Goal: Information Seeking & Learning: Learn about a topic

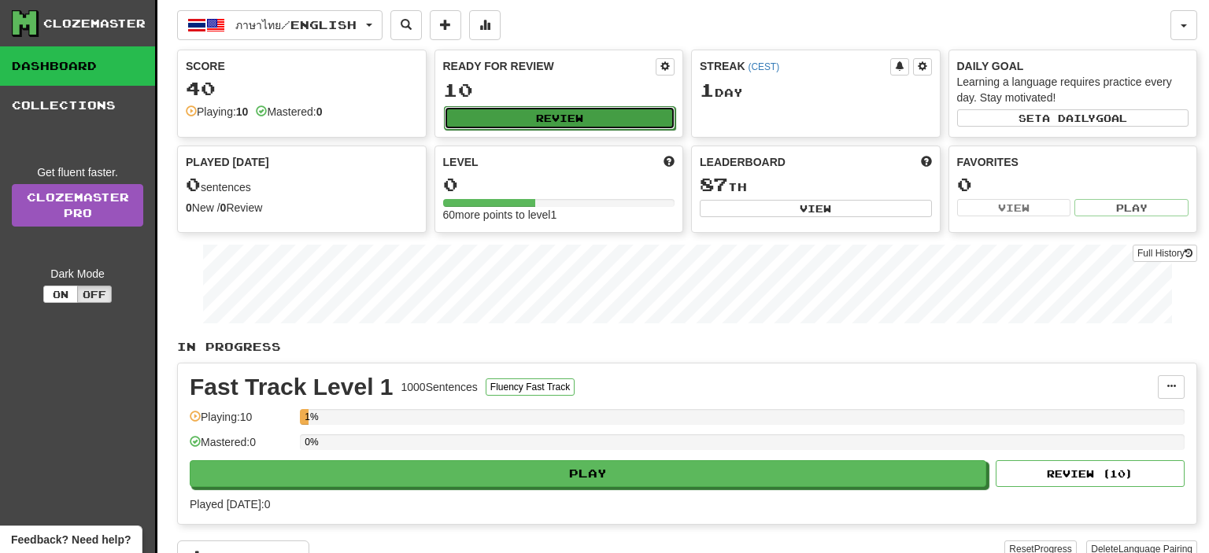
click at [559, 120] on button "Review" at bounding box center [560, 118] width 232 height 24
select select "**"
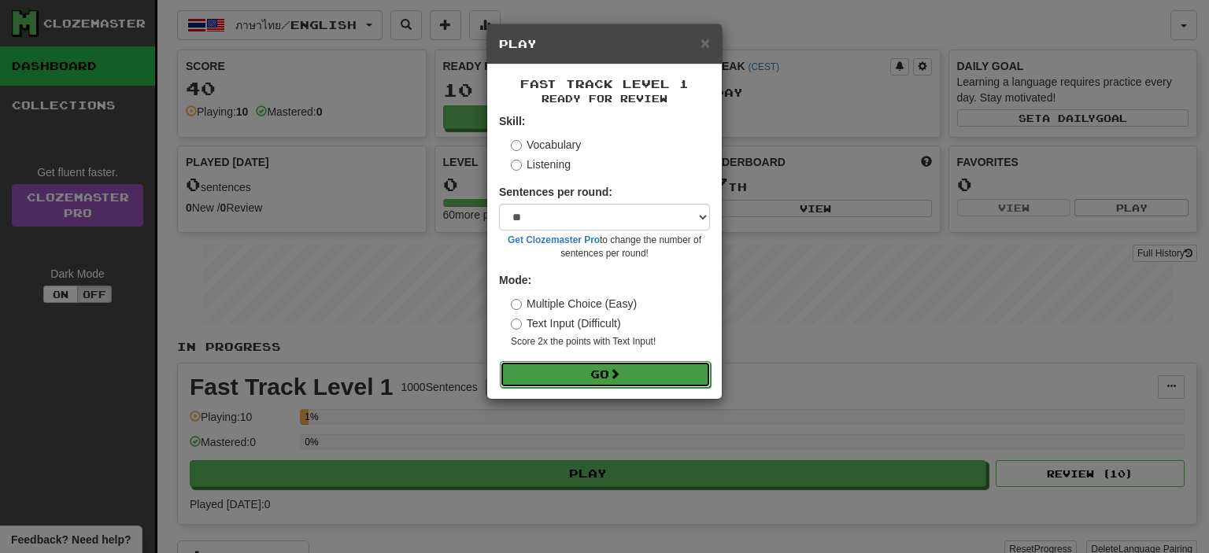
click at [610, 370] on button "Go" at bounding box center [605, 374] width 211 height 27
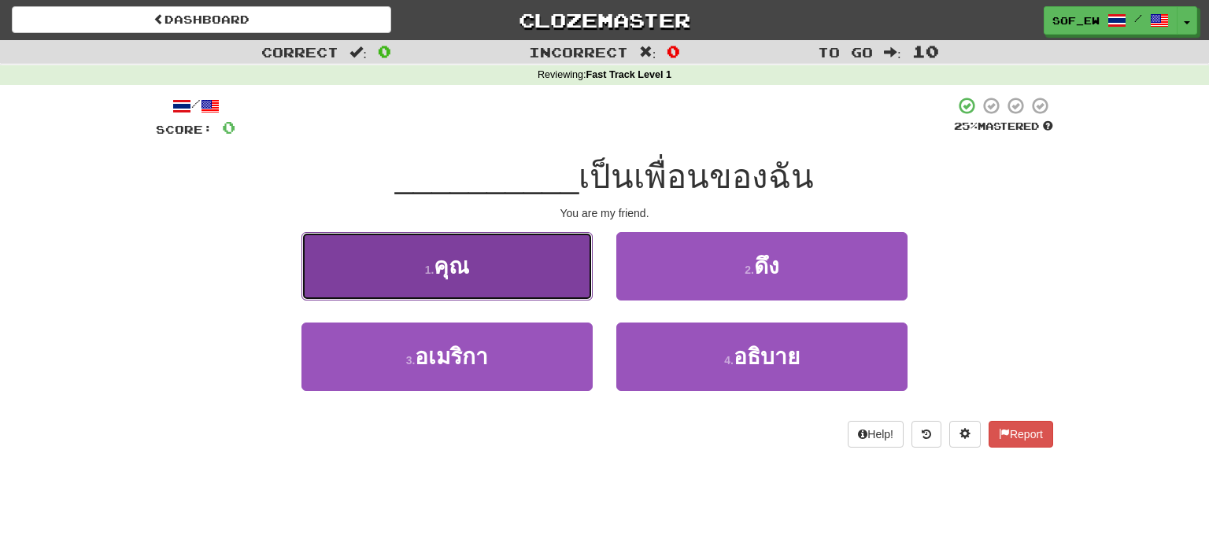
click at [558, 293] on button "1 . คุณ" at bounding box center [446, 266] width 291 height 68
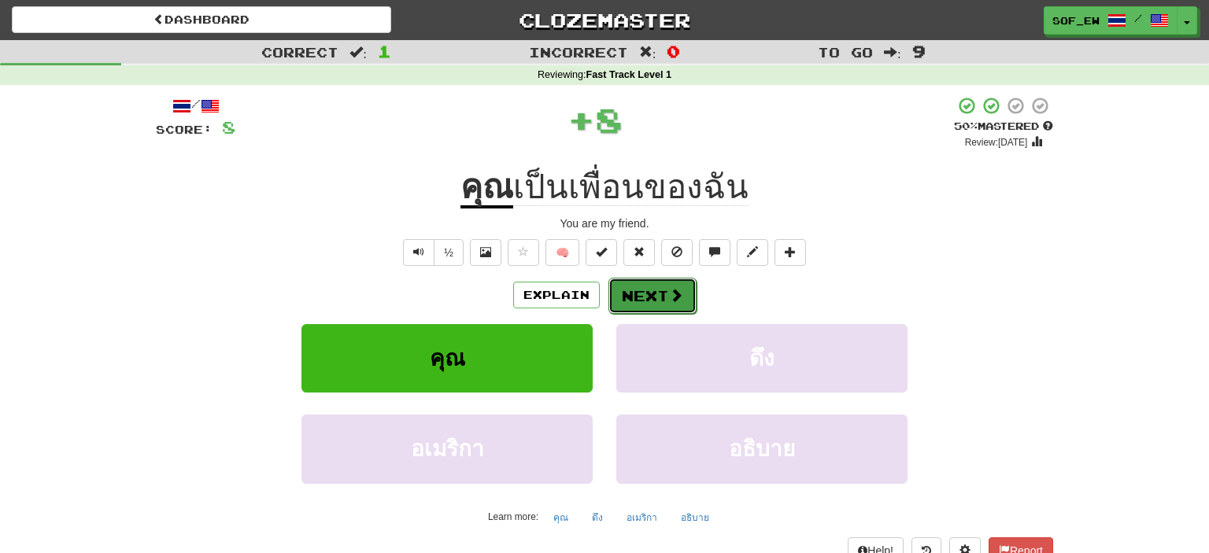
click at [641, 300] on button "Next" at bounding box center [652, 296] width 88 height 36
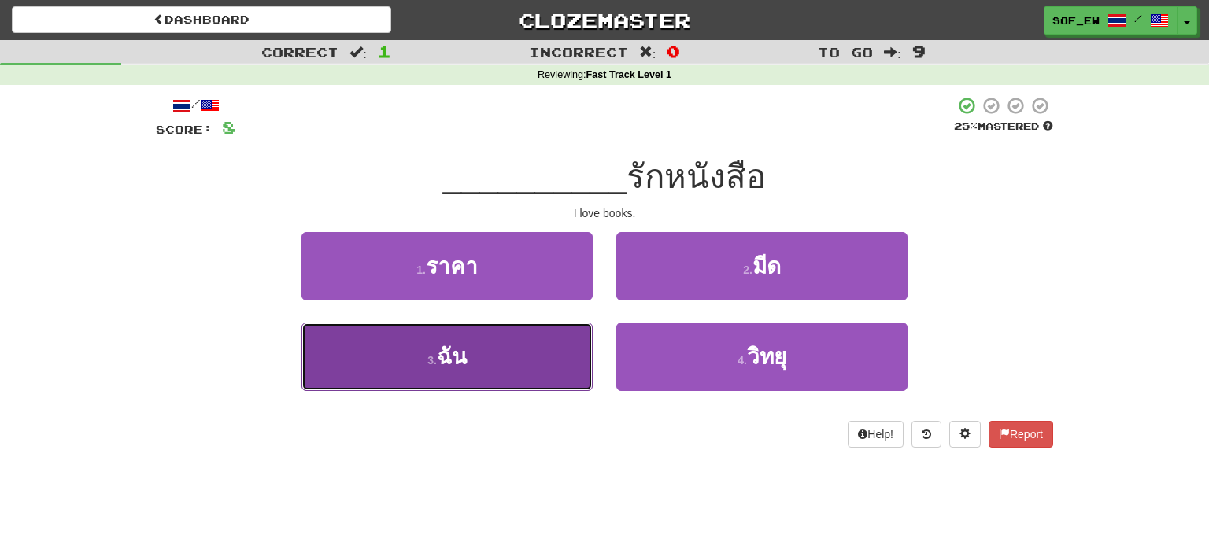
click at [501, 347] on button "3 . ฉัน" at bounding box center [446, 357] width 291 height 68
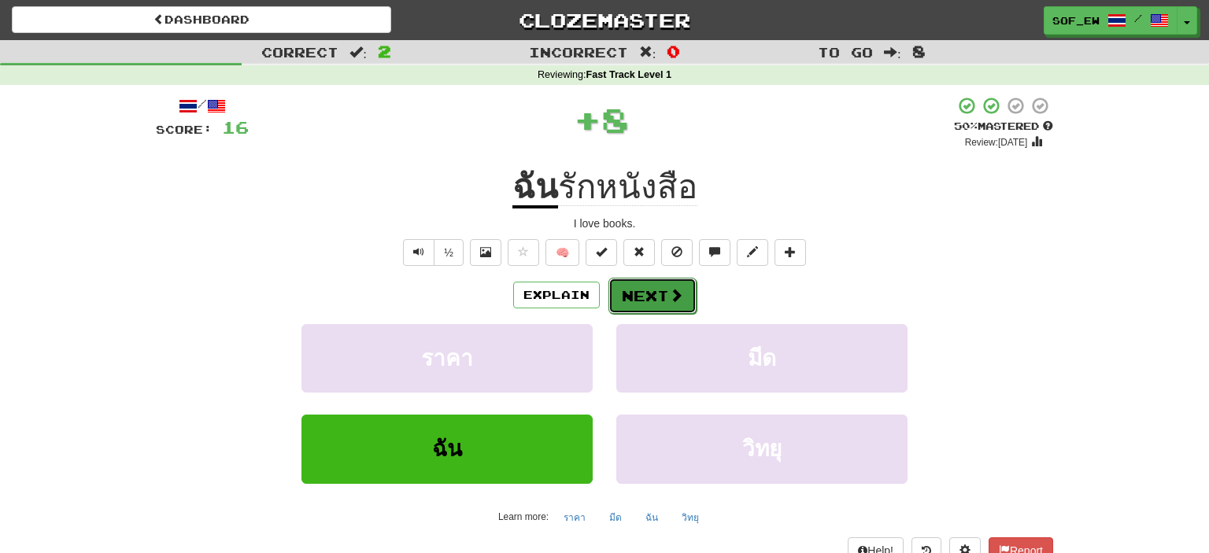
click at [637, 287] on button "Next" at bounding box center [652, 296] width 88 height 36
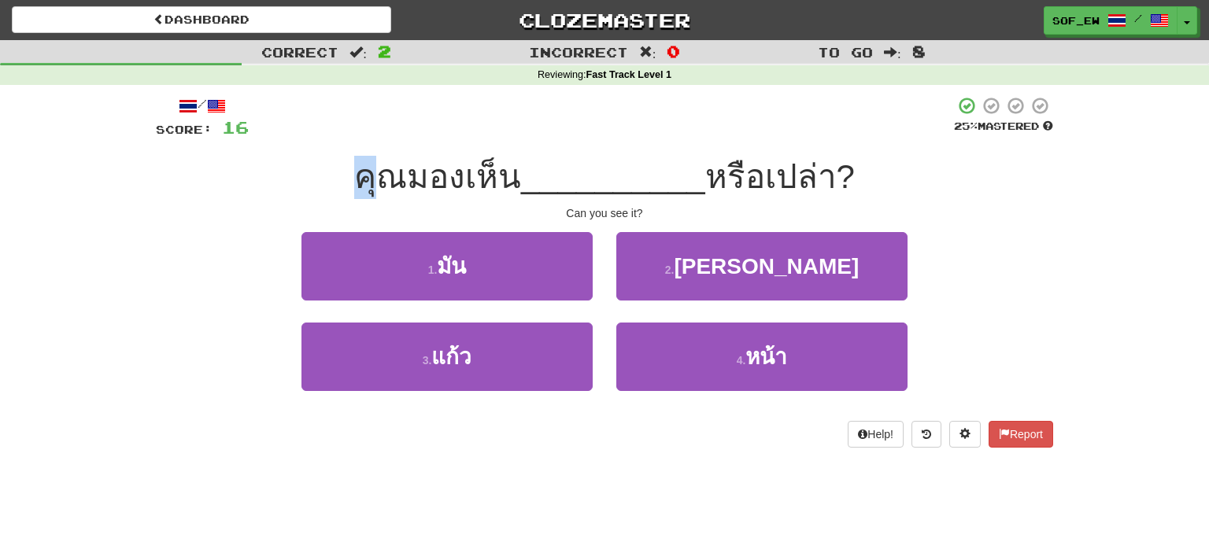
drag, startPoint x: 365, startPoint y: 182, endPoint x: 379, endPoint y: 182, distance: 14.2
click at [379, 182] on span "คุณมองเห็น" at bounding box center [437, 176] width 167 height 37
click at [302, 181] on div "คุณมองเห็น __________ หรือเปล่า?" at bounding box center [604, 177] width 897 height 43
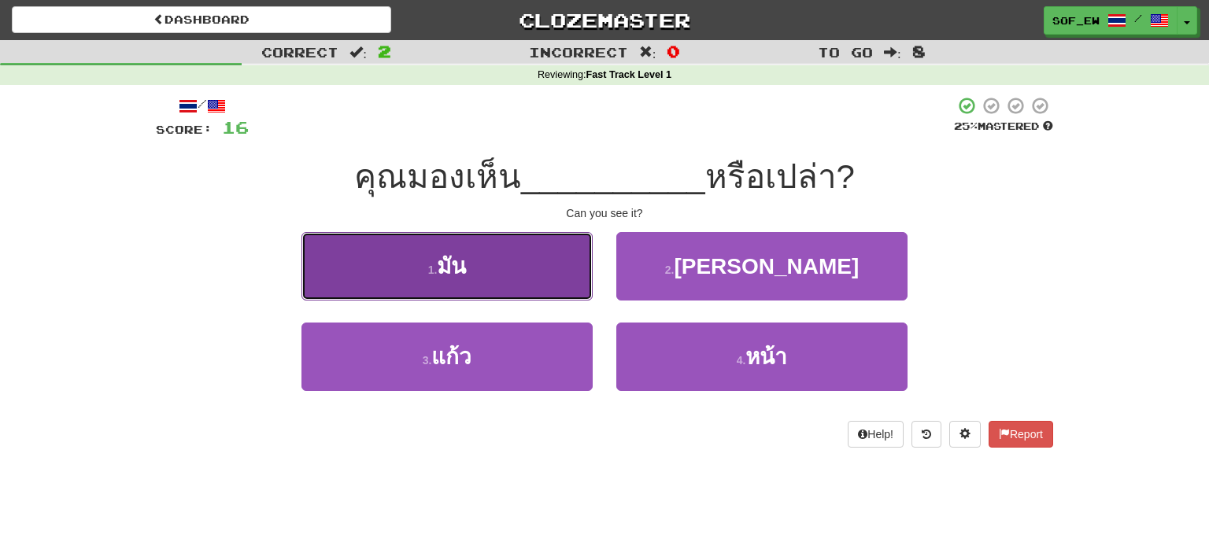
click at [480, 256] on button "1 . มัน" at bounding box center [446, 266] width 291 height 68
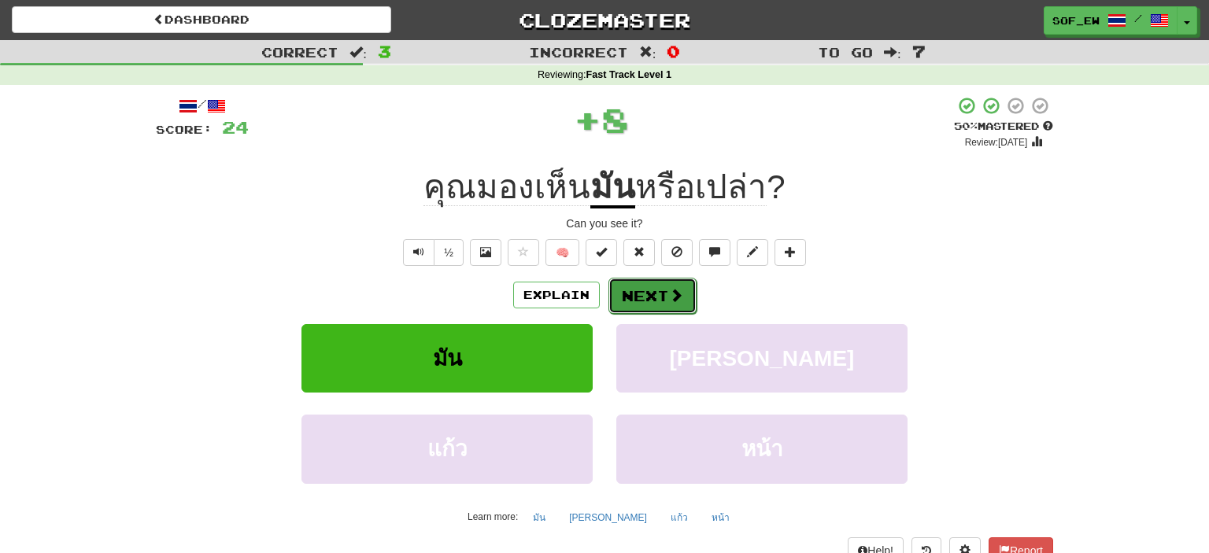
click at [671, 294] on span at bounding box center [676, 295] width 14 height 14
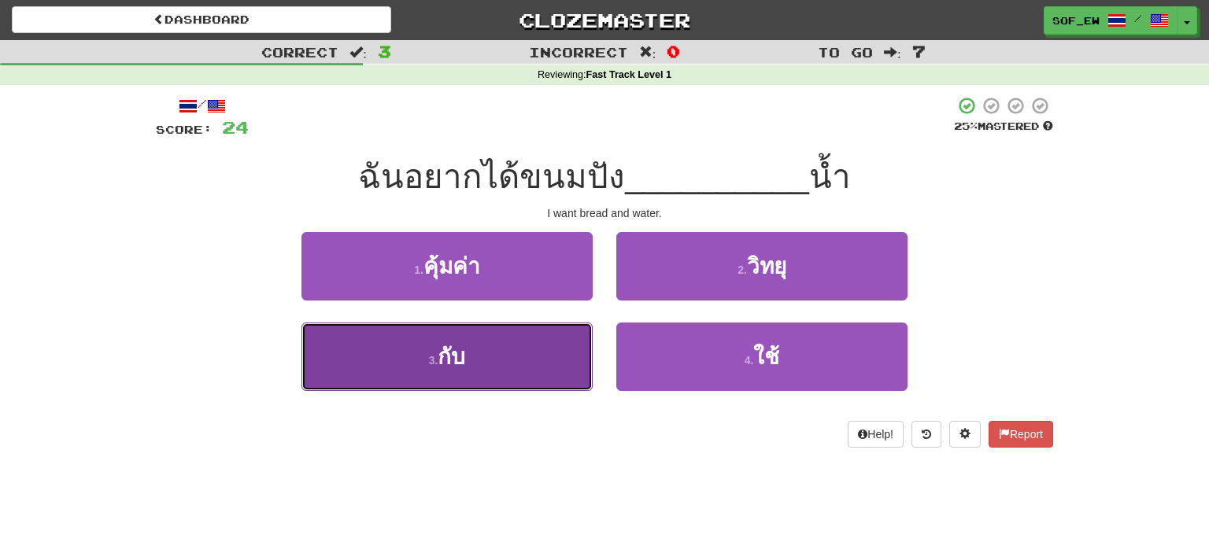
click at [501, 375] on button "3 . กับ" at bounding box center [446, 357] width 291 height 68
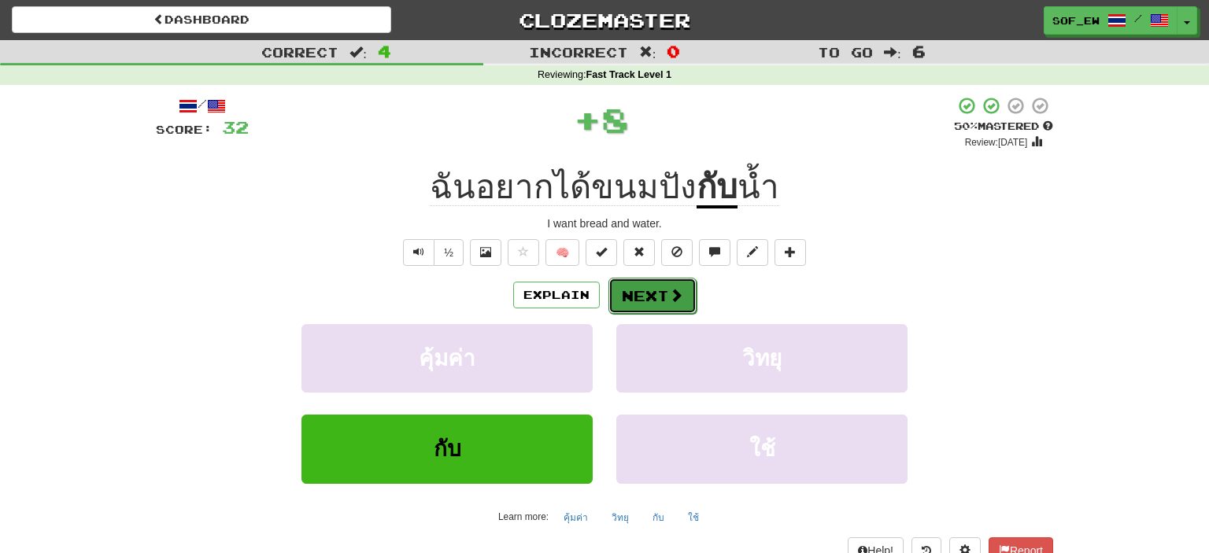
click at [650, 287] on button "Next" at bounding box center [652, 296] width 88 height 36
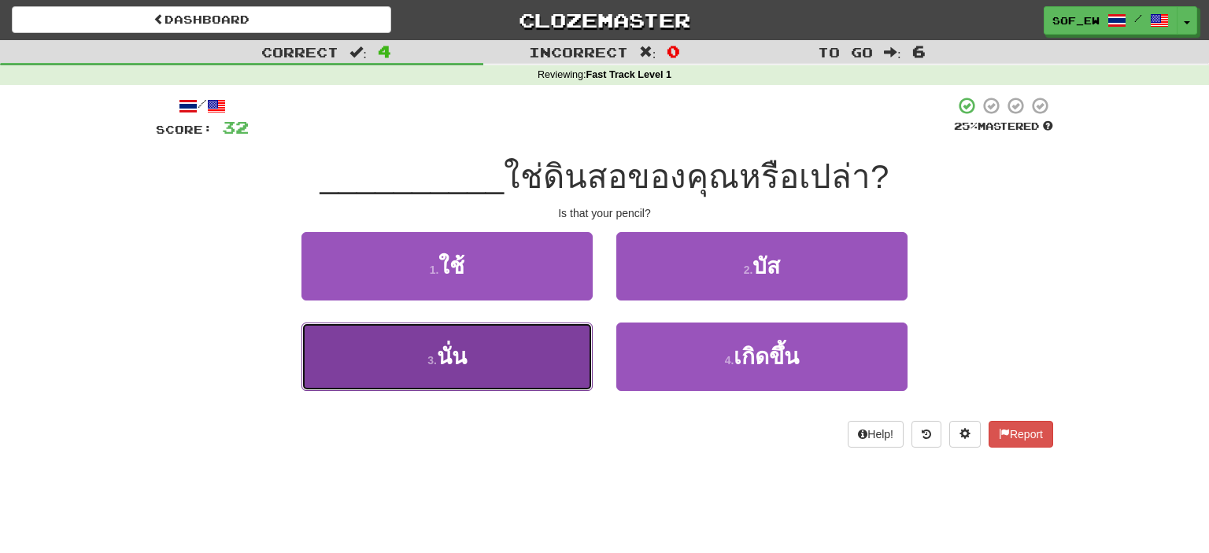
click at [498, 373] on button "3 . นั่น" at bounding box center [446, 357] width 291 height 68
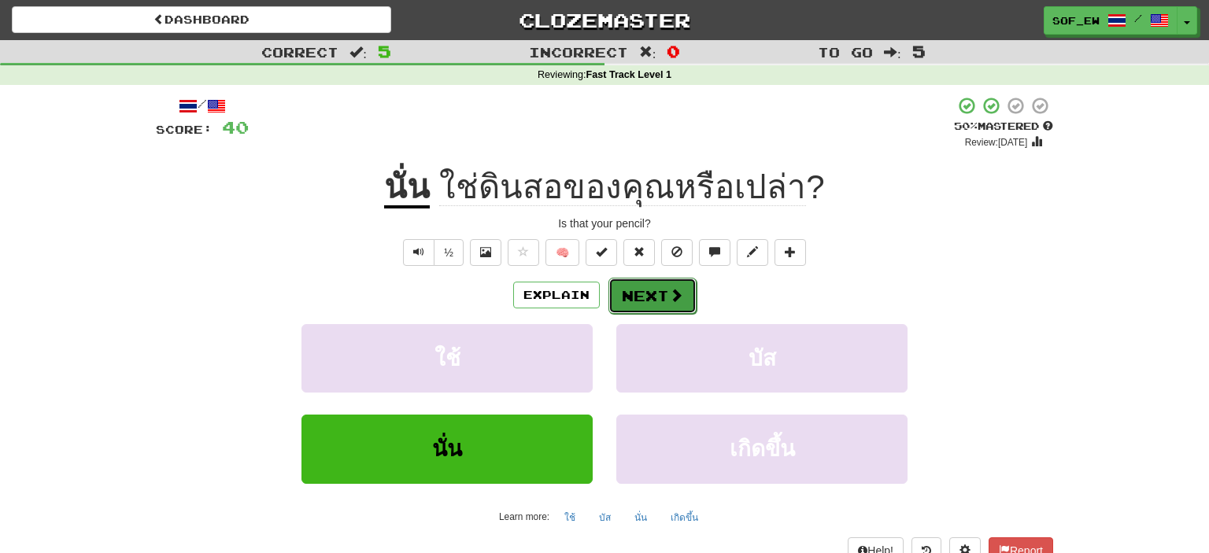
click at [642, 304] on button "Next" at bounding box center [652, 296] width 88 height 36
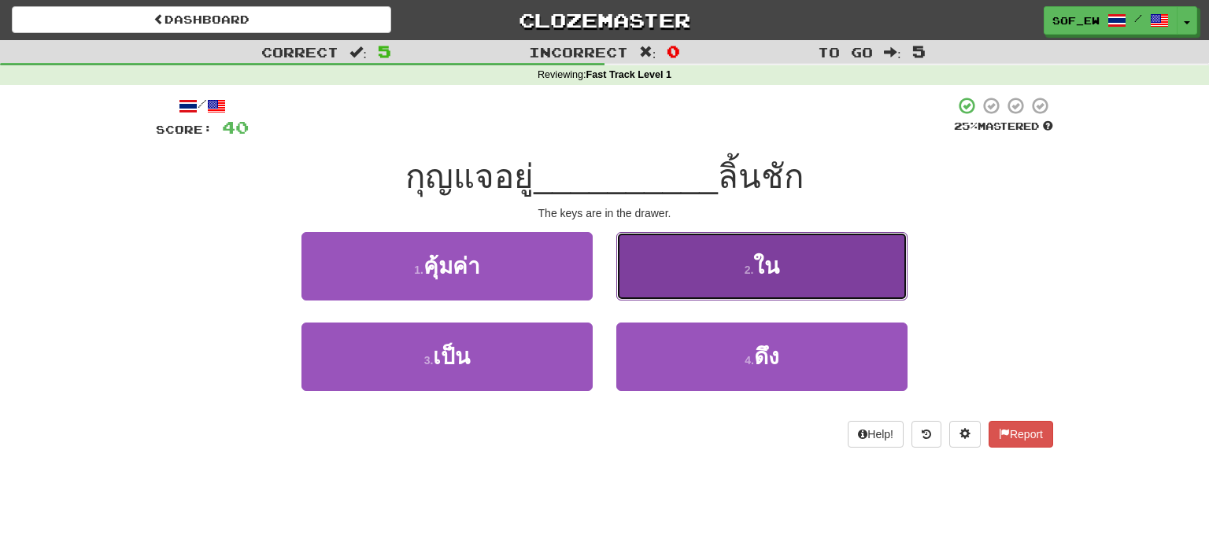
click at [734, 283] on button "2 . ใน" at bounding box center [761, 266] width 291 height 68
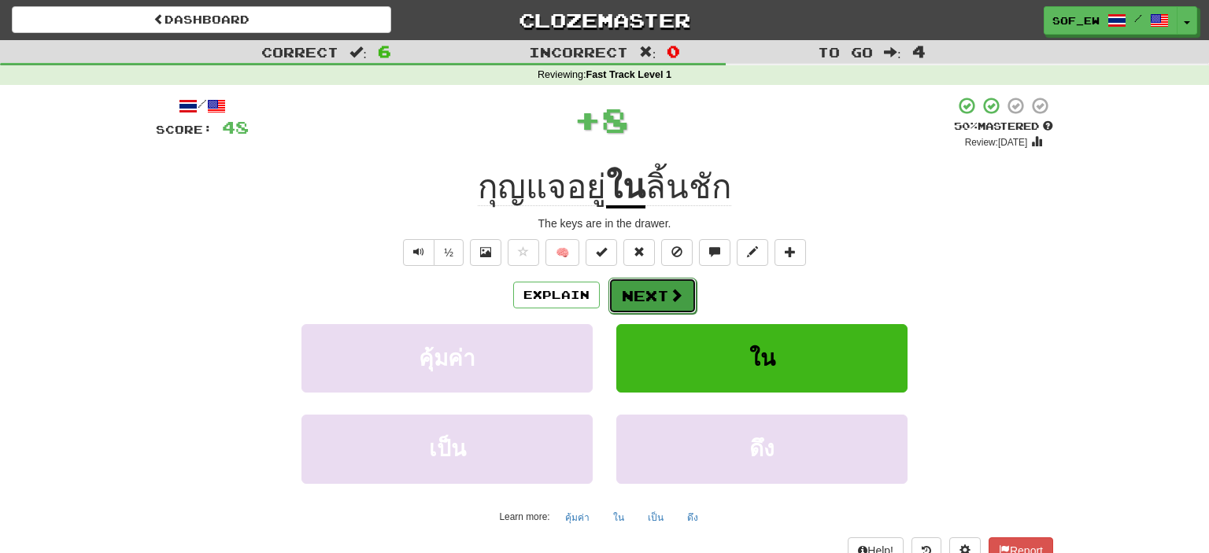
click at [675, 296] on span at bounding box center [676, 295] width 14 height 14
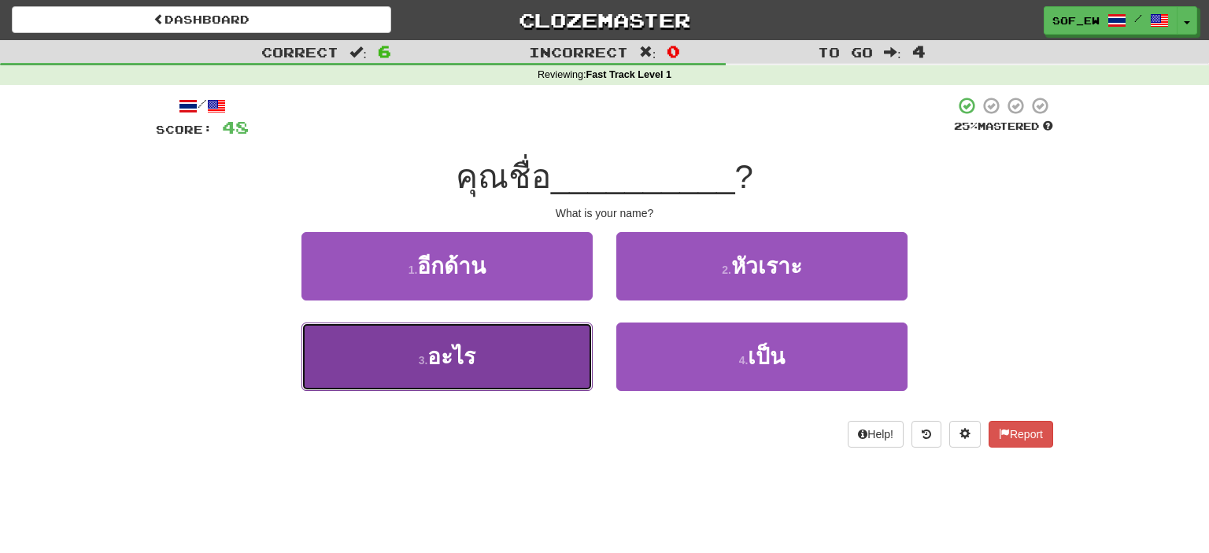
click at [466, 378] on button "3 . อะไร" at bounding box center [446, 357] width 291 height 68
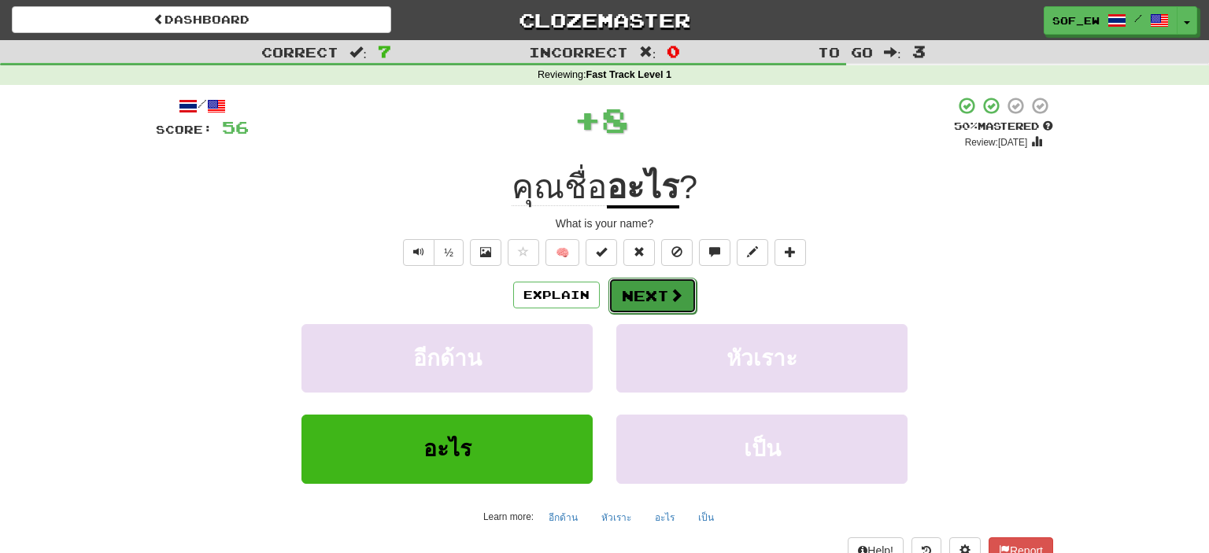
click at [644, 303] on button "Next" at bounding box center [652, 296] width 88 height 36
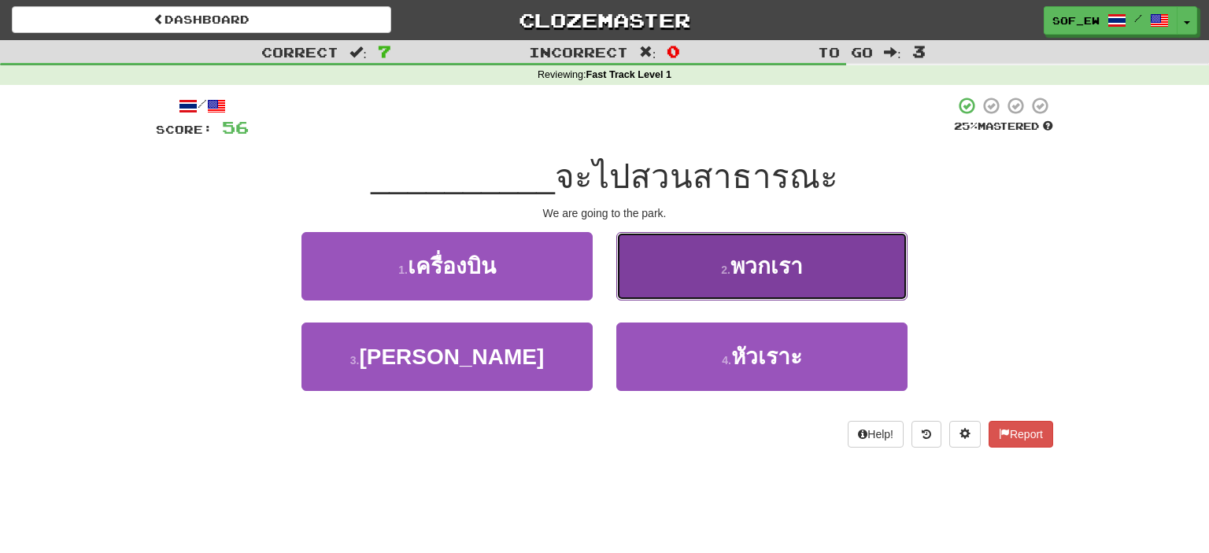
click at [757, 286] on button "2 . พวกเรา" at bounding box center [761, 266] width 291 height 68
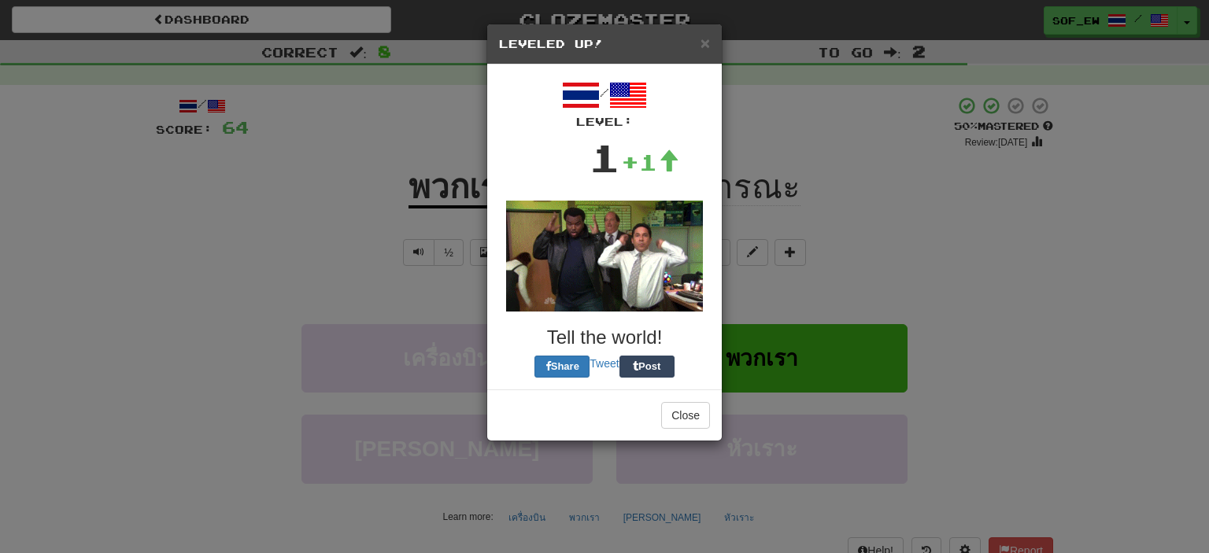
click at [667, 297] on div "/ Level: 1 +1 Tell the world! Share Tweet Post" at bounding box center [604, 226] width 211 height 301
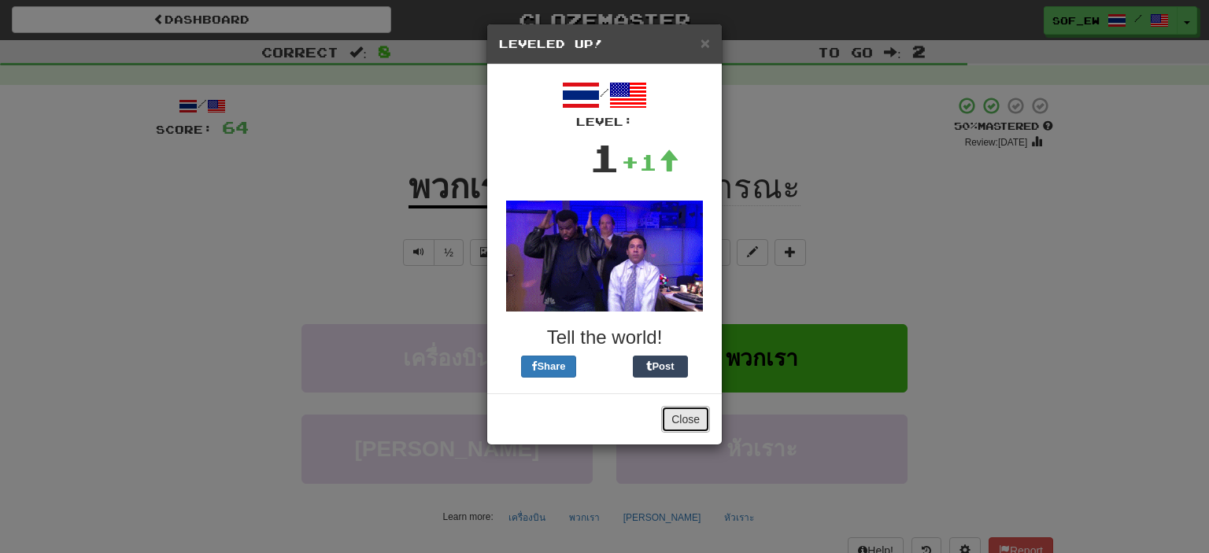
click at [699, 428] on button "Close" at bounding box center [685, 419] width 49 height 27
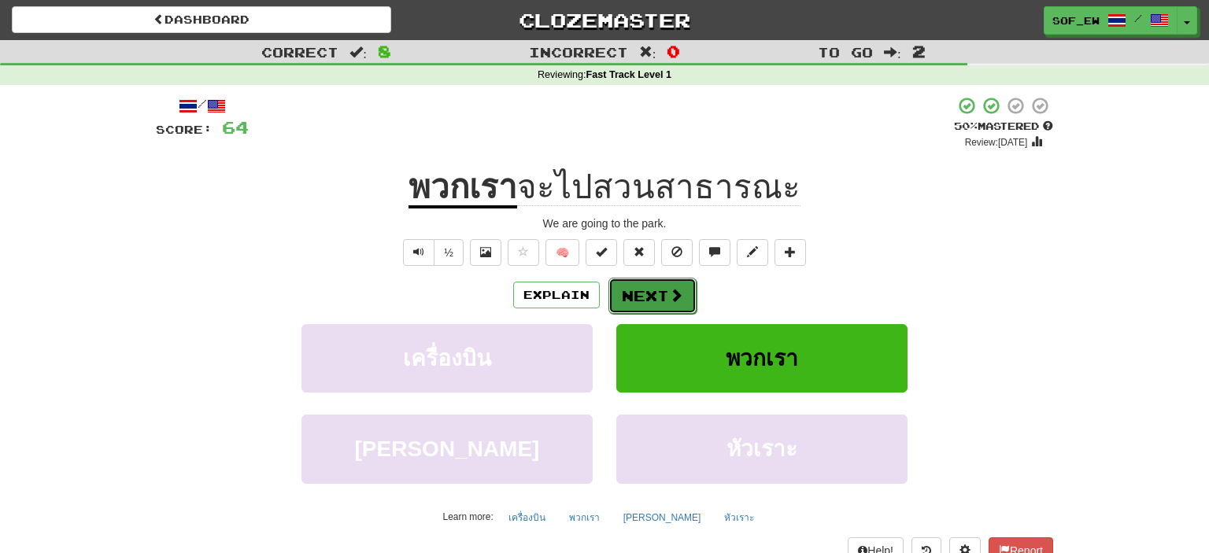
click at [678, 302] on span at bounding box center [676, 295] width 14 height 14
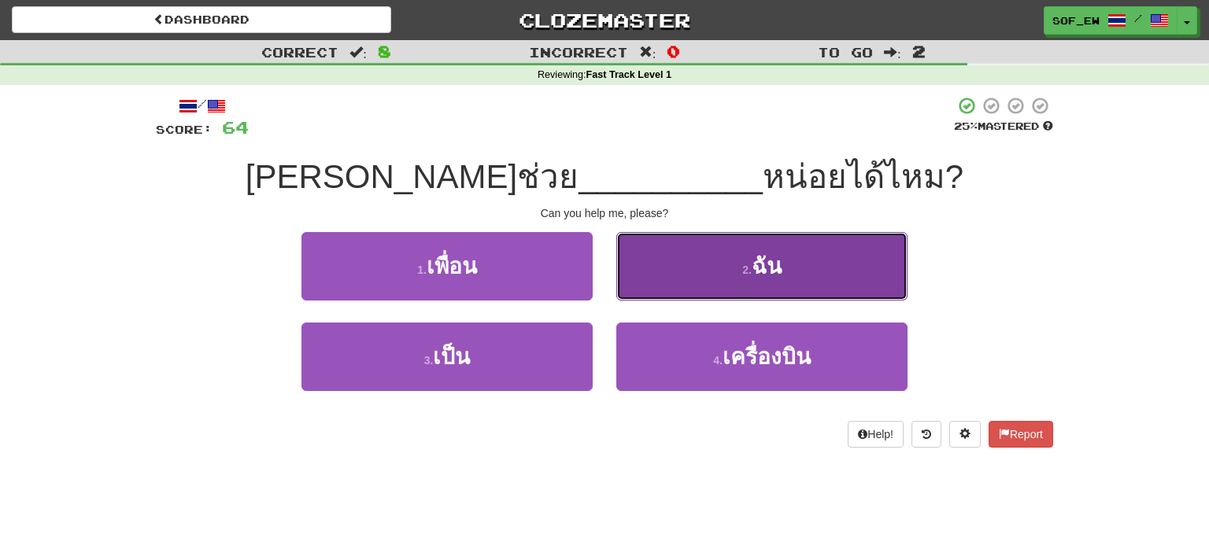
click at [704, 266] on button "2 . ฉัน" at bounding box center [761, 266] width 291 height 68
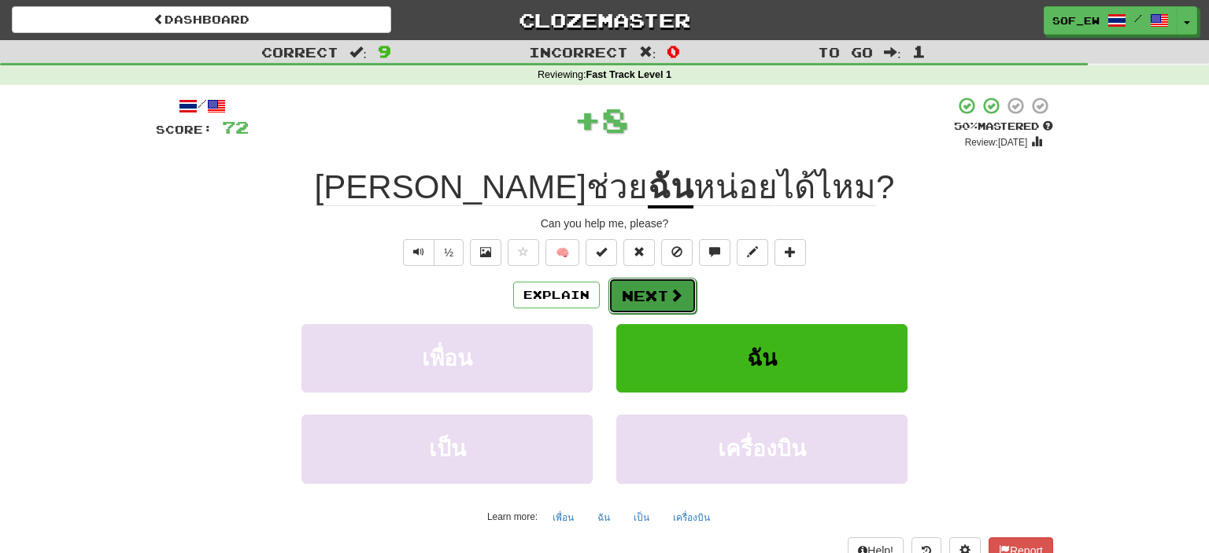
click at [645, 301] on button "Next" at bounding box center [652, 296] width 88 height 36
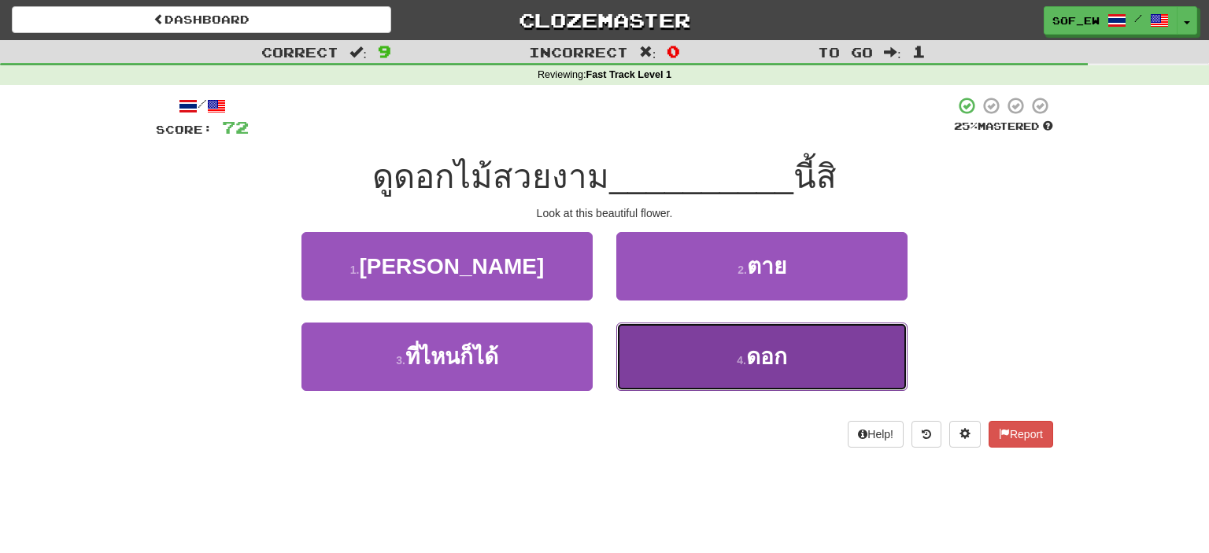
click at [735, 375] on button "4 . ดอก" at bounding box center [761, 357] width 291 height 68
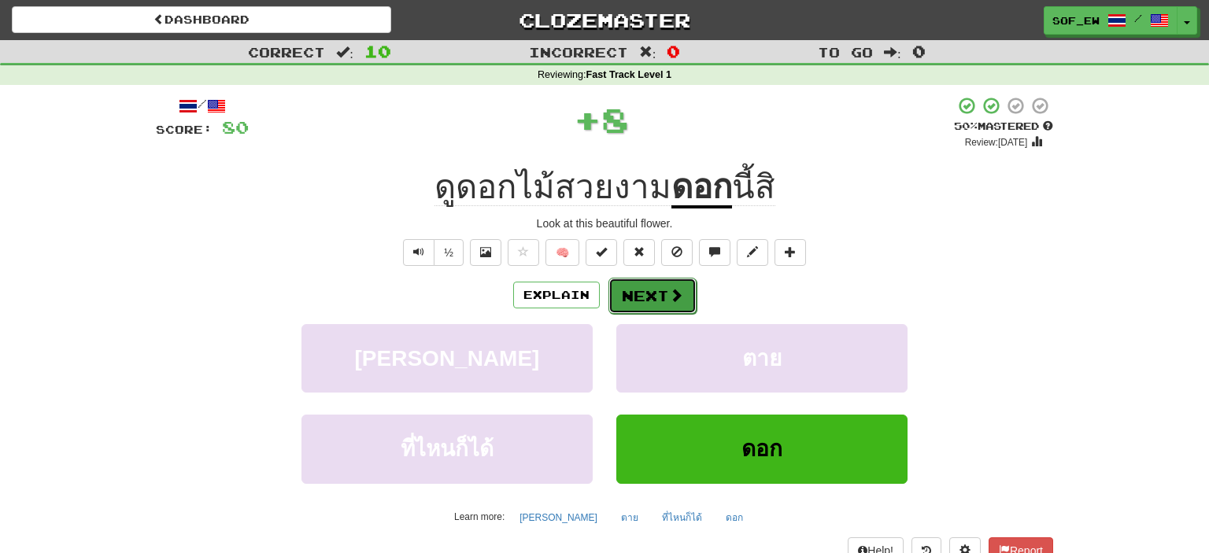
click at [682, 292] on span at bounding box center [676, 295] width 14 height 14
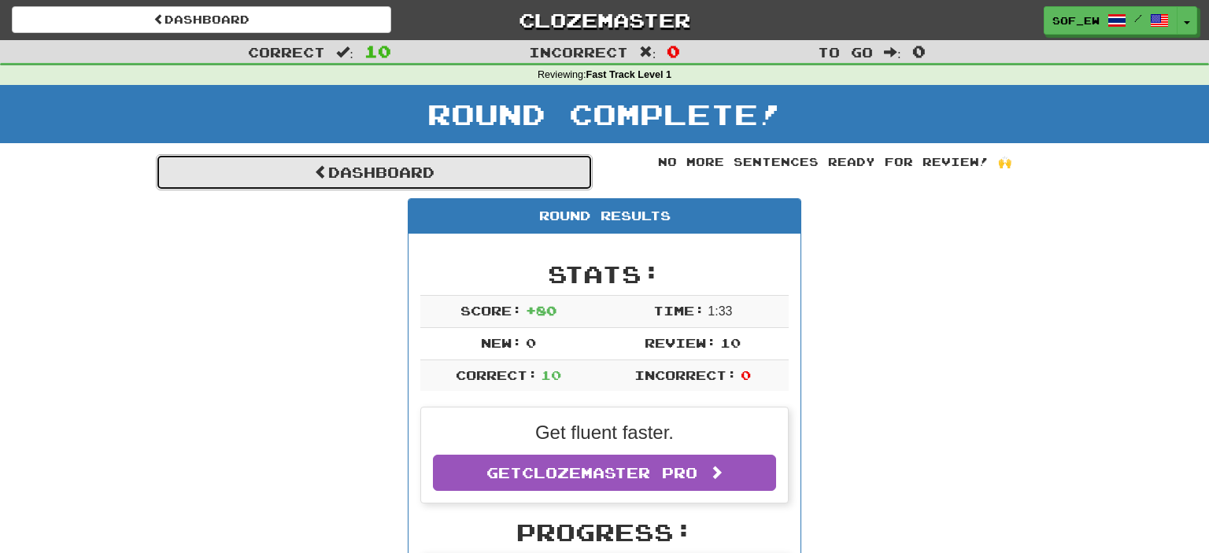
click at [486, 171] on link "Dashboard" at bounding box center [374, 172] width 437 height 36
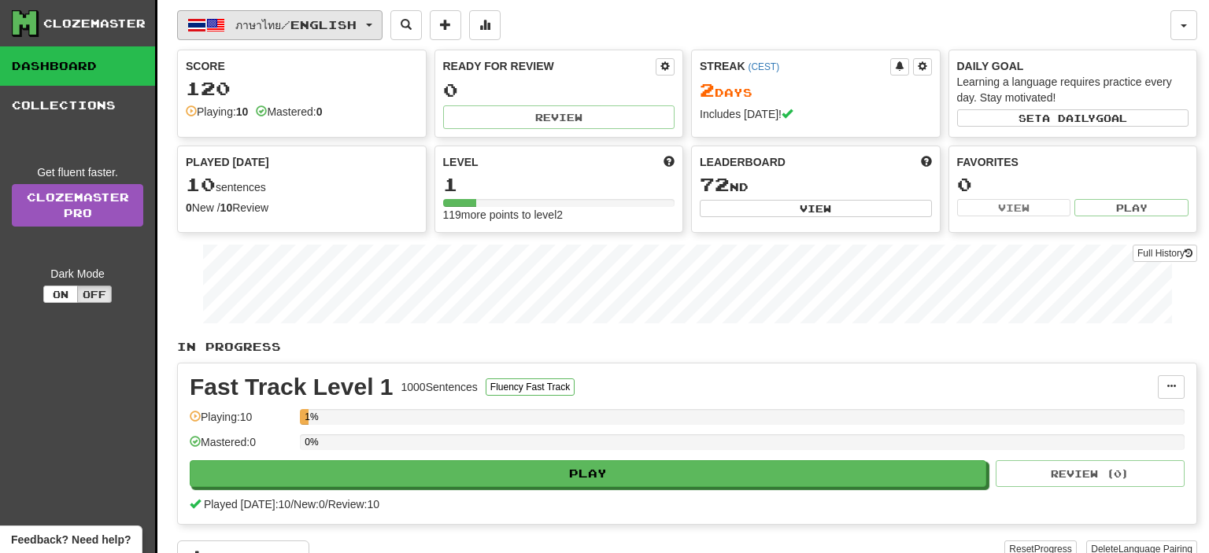
click at [328, 33] on button "ภาษาไทย / English" at bounding box center [279, 25] width 205 height 30
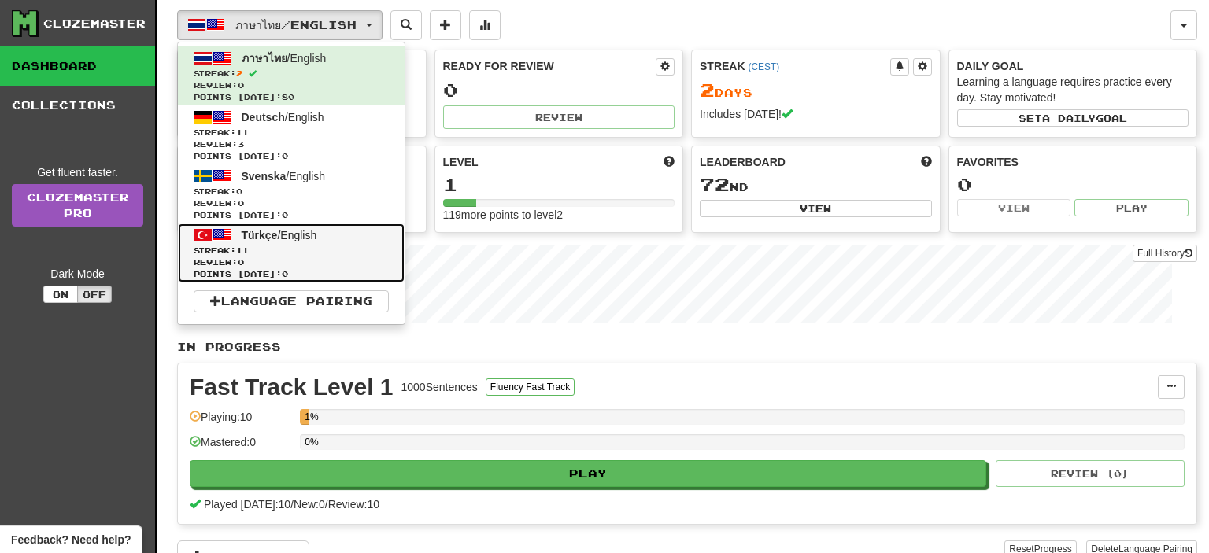
click at [332, 253] on span "Streak: 11" at bounding box center [291, 251] width 195 height 12
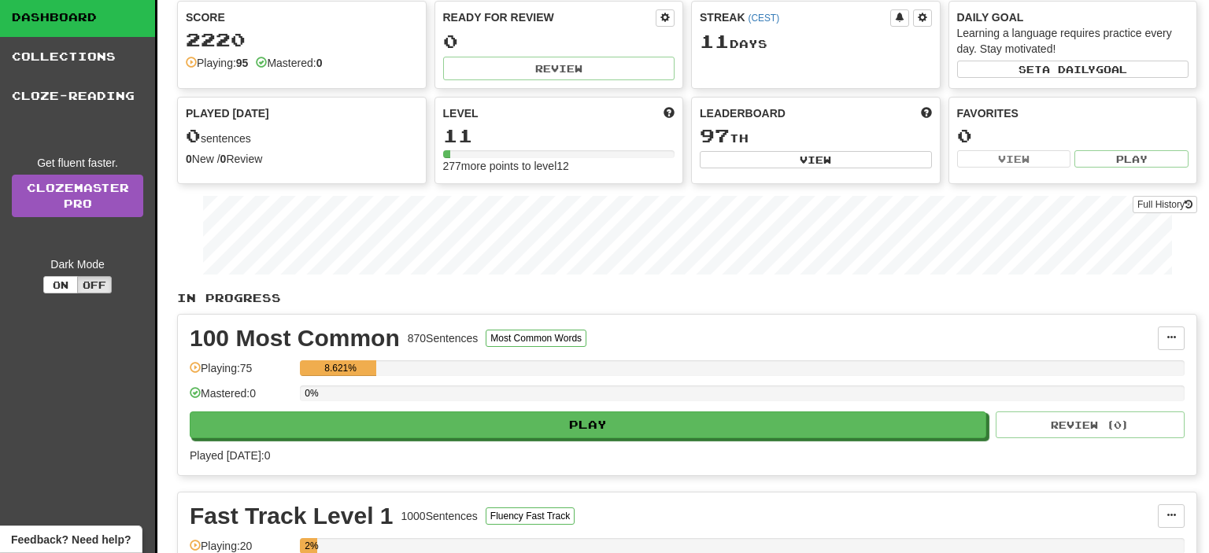
scroll to position [39, 0]
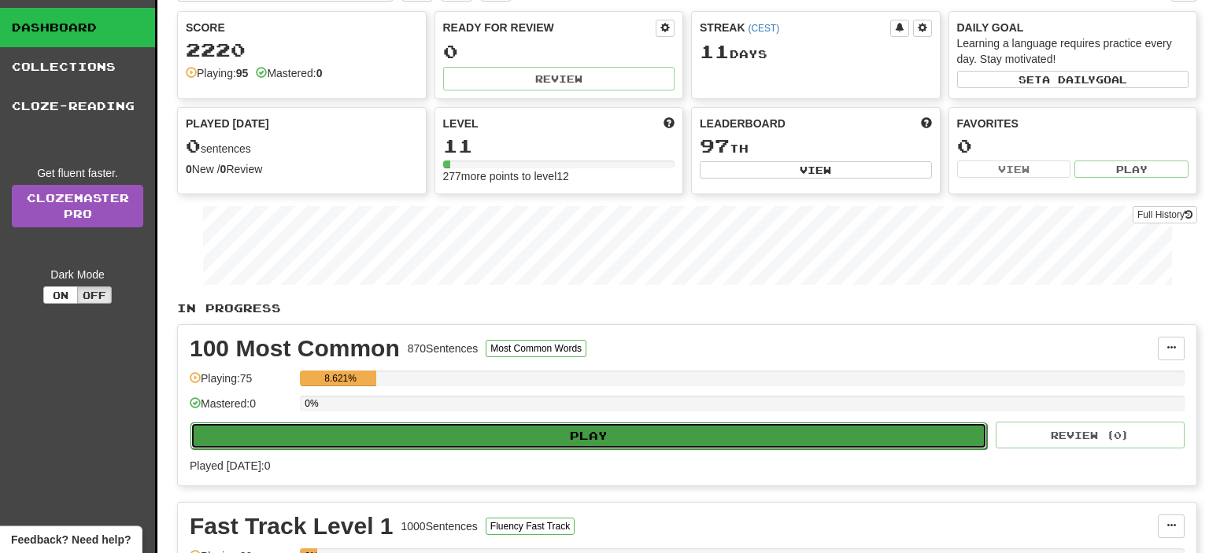
click at [707, 423] on button "Play" at bounding box center [588, 436] width 797 height 27
select select "**"
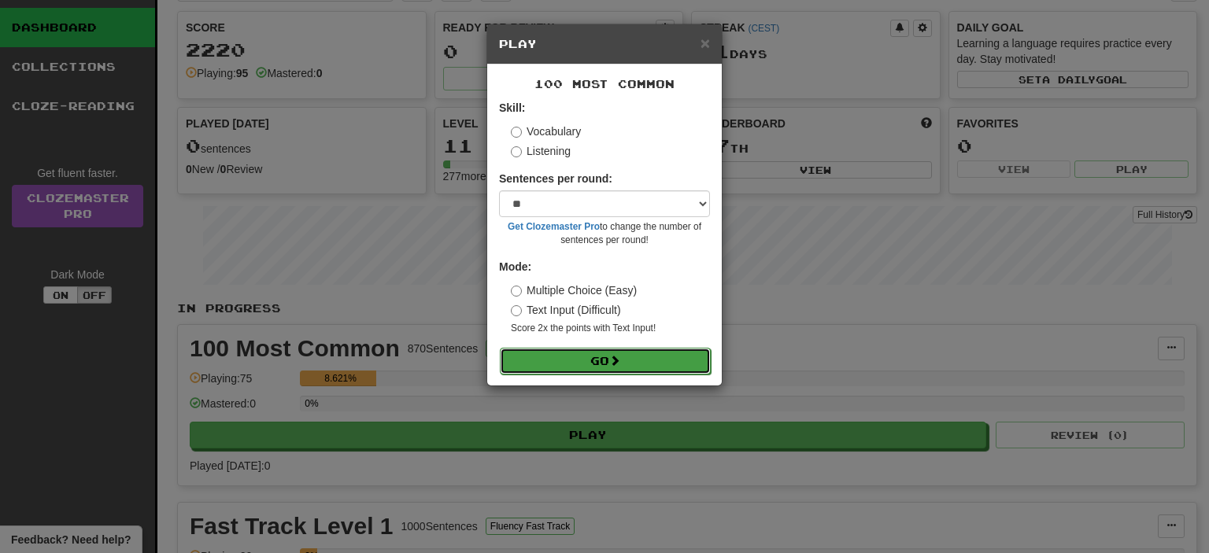
click at [647, 369] on button "Go" at bounding box center [605, 361] width 211 height 27
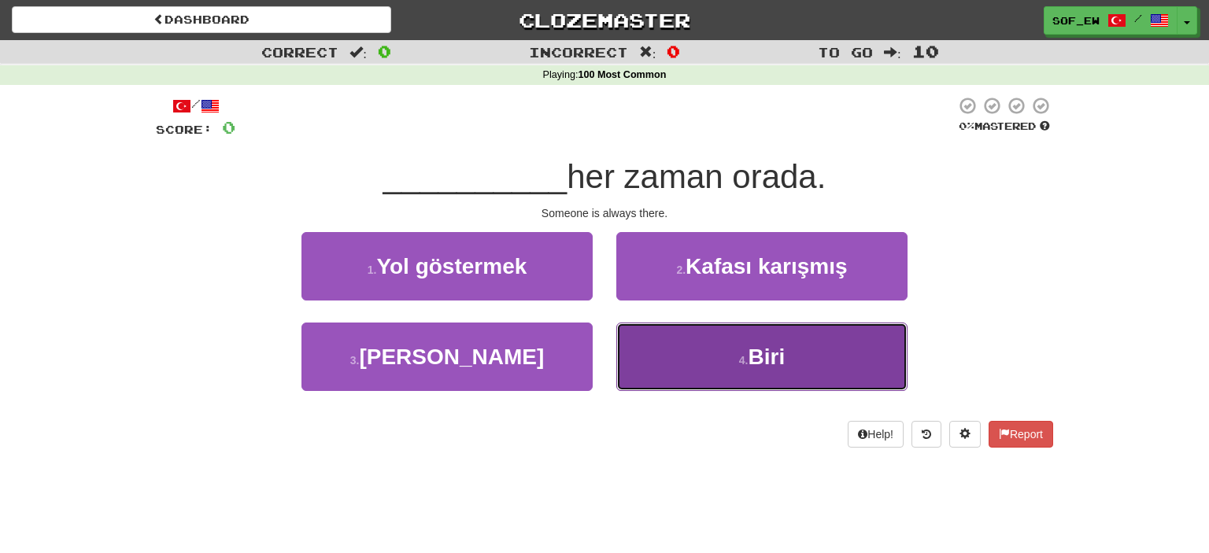
click at [708, 358] on button "4 . Biri" at bounding box center [761, 357] width 291 height 68
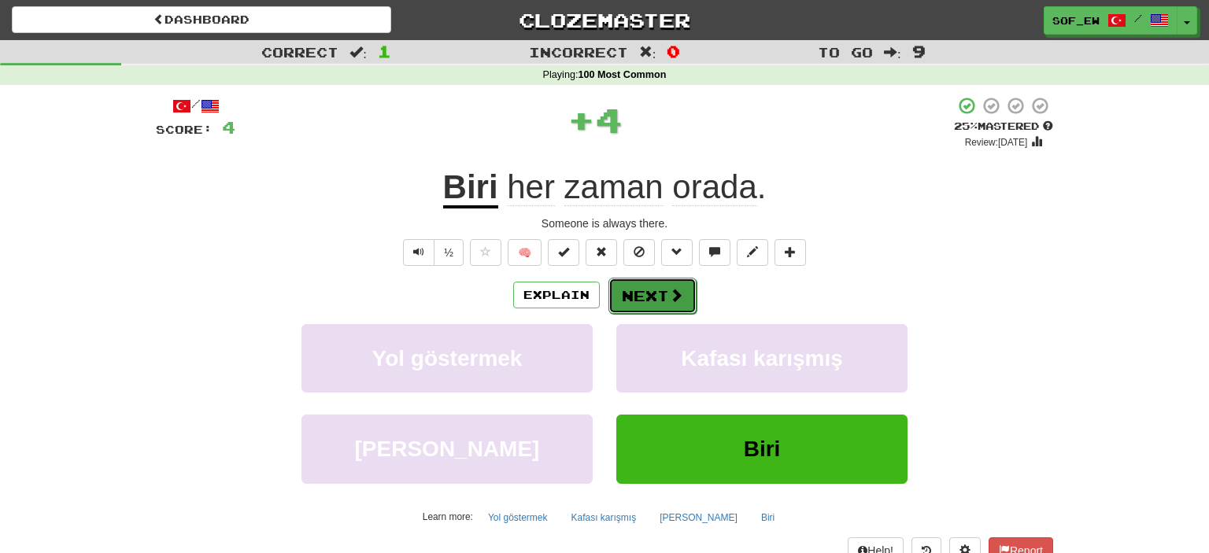
click at [682, 309] on button "Next" at bounding box center [652, 296] width 88 height 36
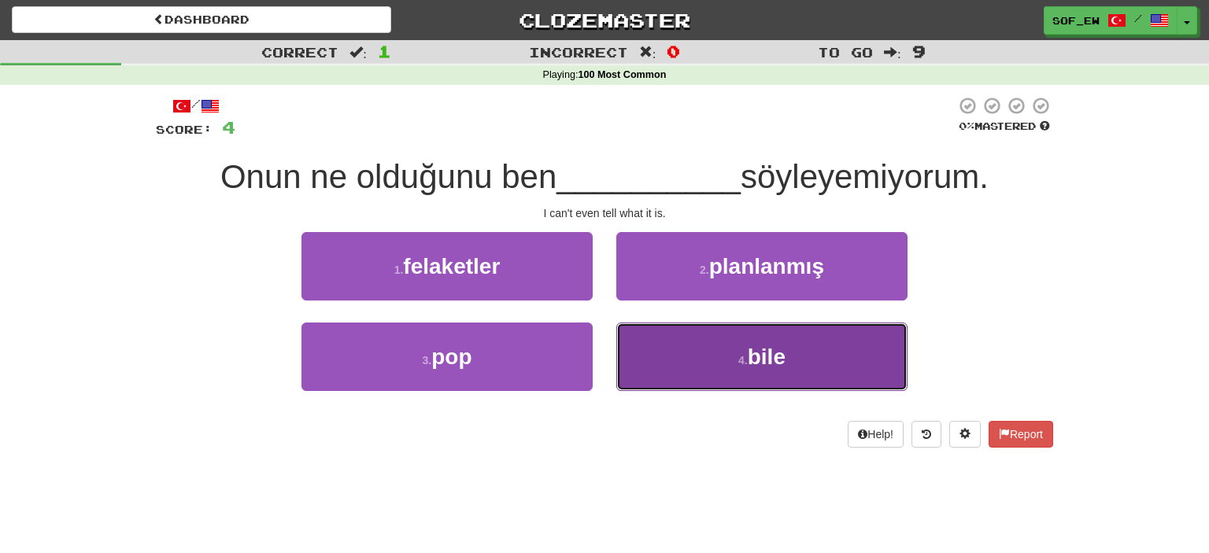
click at [652, 346] on button "4 . bile" at bounding box center [761, 357] width 291 height 68
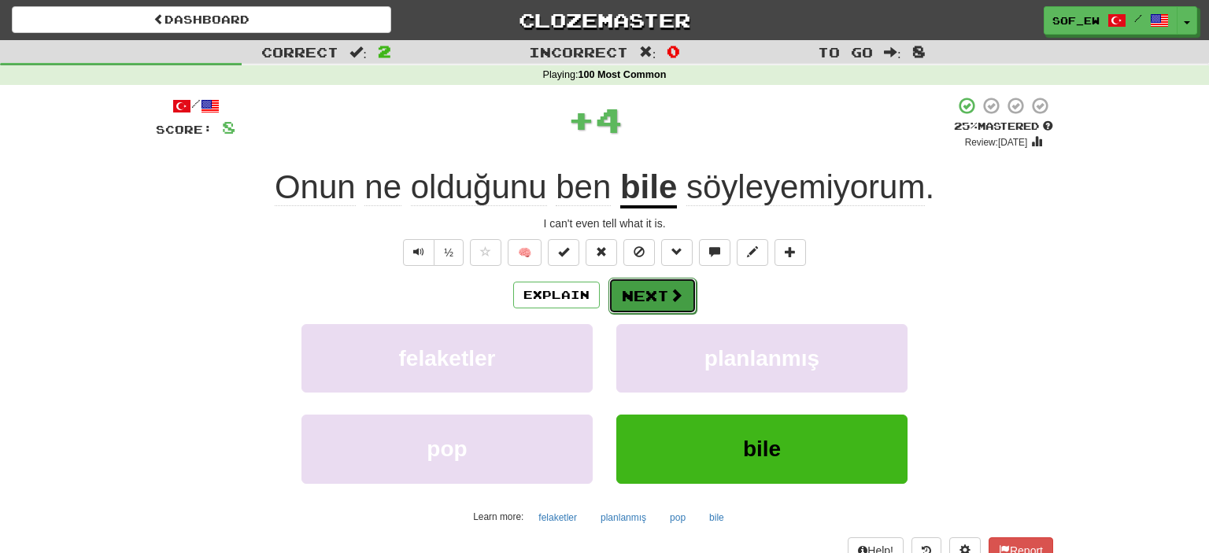
click at [656, 311] on button "Next" at bounding box center [652, 296] width 88 height 36
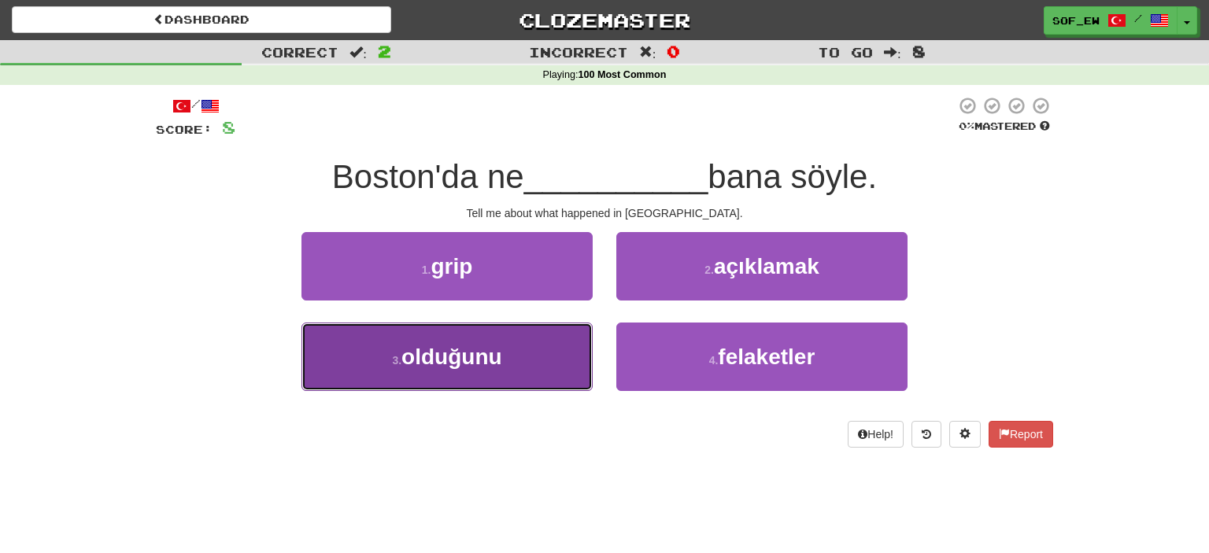
click at [513, 368] on button "3 . olduğunu" at bounding box center [446, 357] width 291 height 68
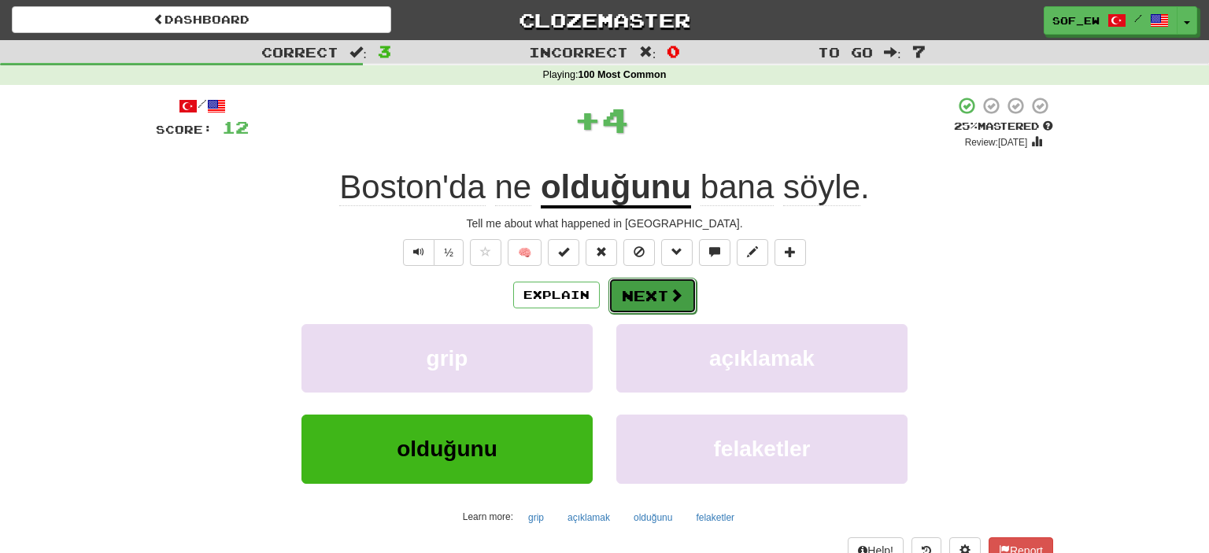
click at [653, 292] on button "Next" at bounding box center [652, 296] width 88 height 36
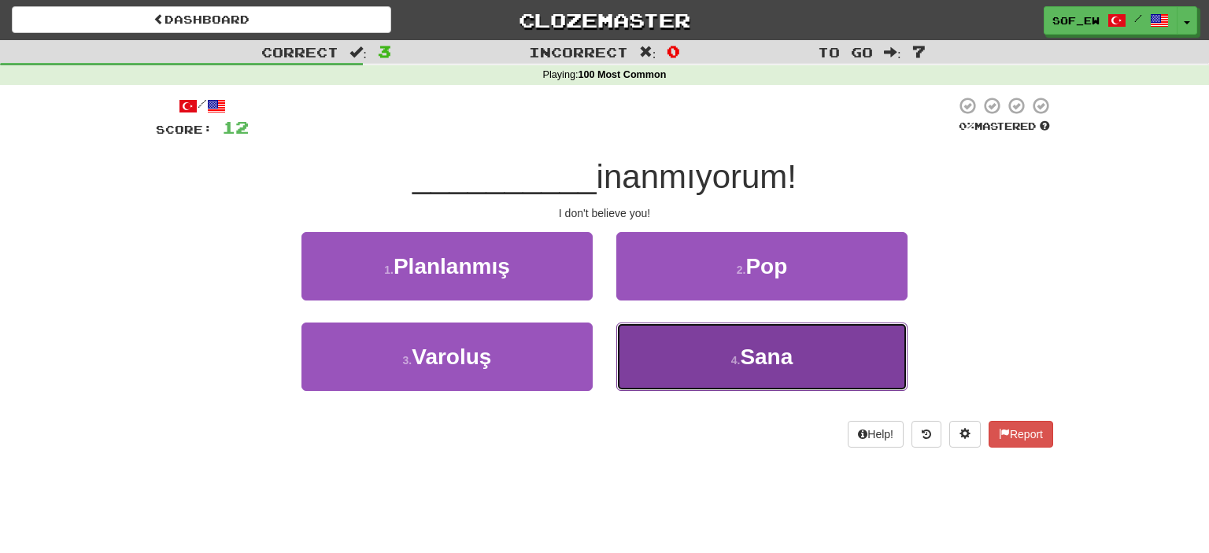
click at [674, 351] on button "4 . Sana" at bounding box center [761, 357] width 291 height 68
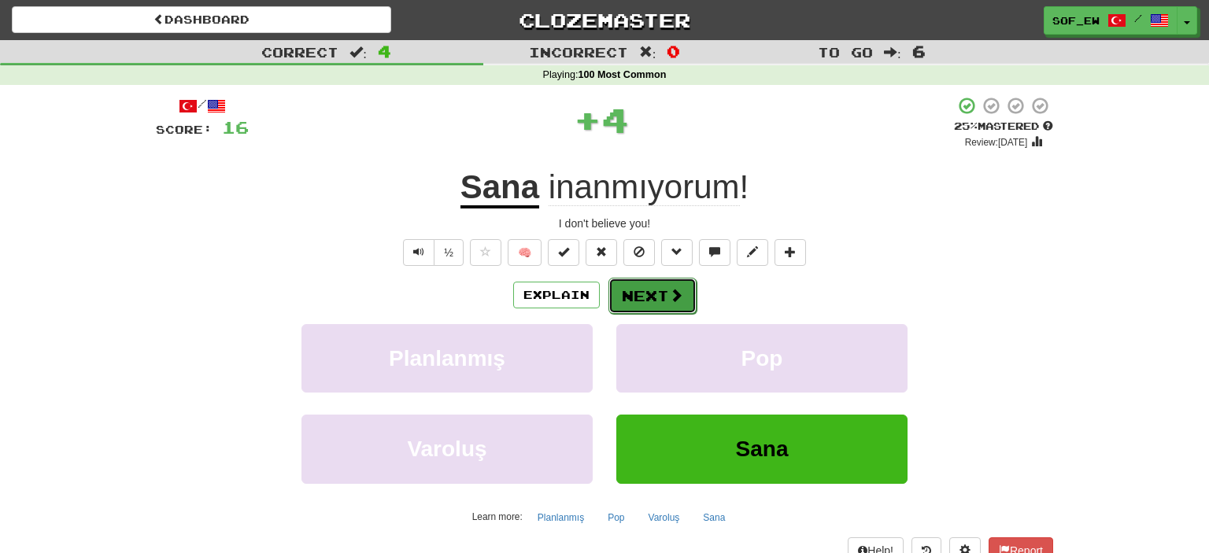
click at [657, 296] on button "Next" at bounding box center [652, 296] width 88 height 36
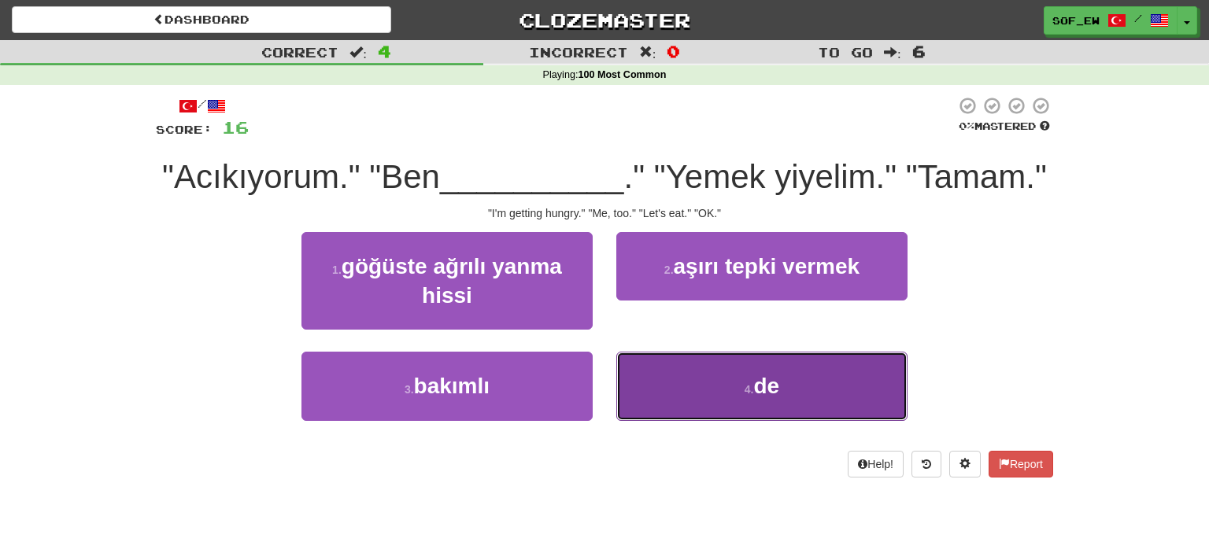
click at [691, 394] on button "4 . de" at bounding box center [761, 386] width 291 height 68
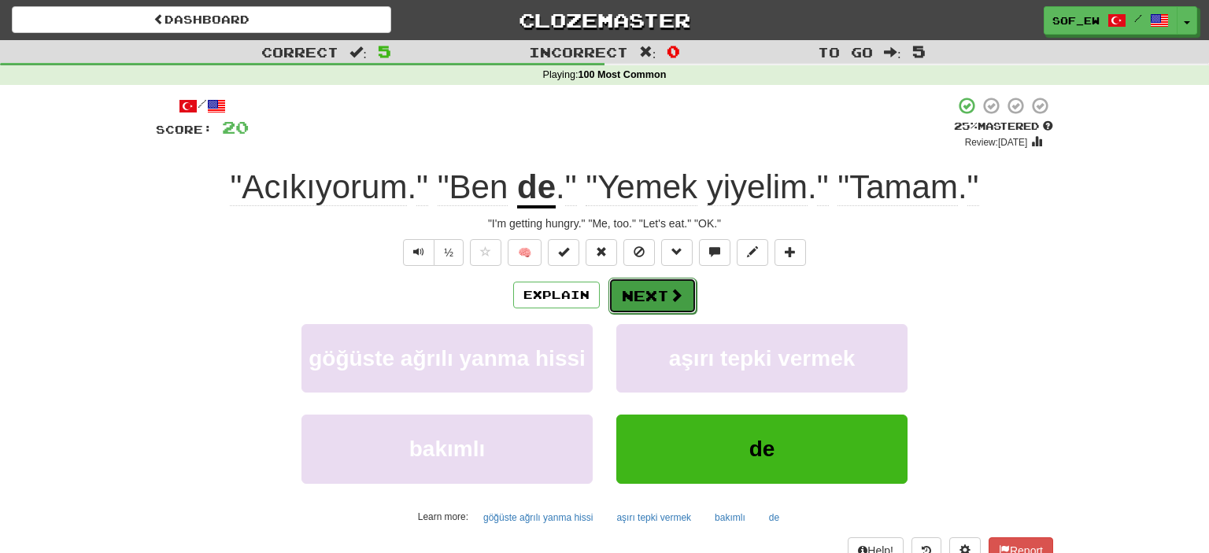
click at [683, 289] on button "Next" at bounding box center [652, 296] width 88 height 36
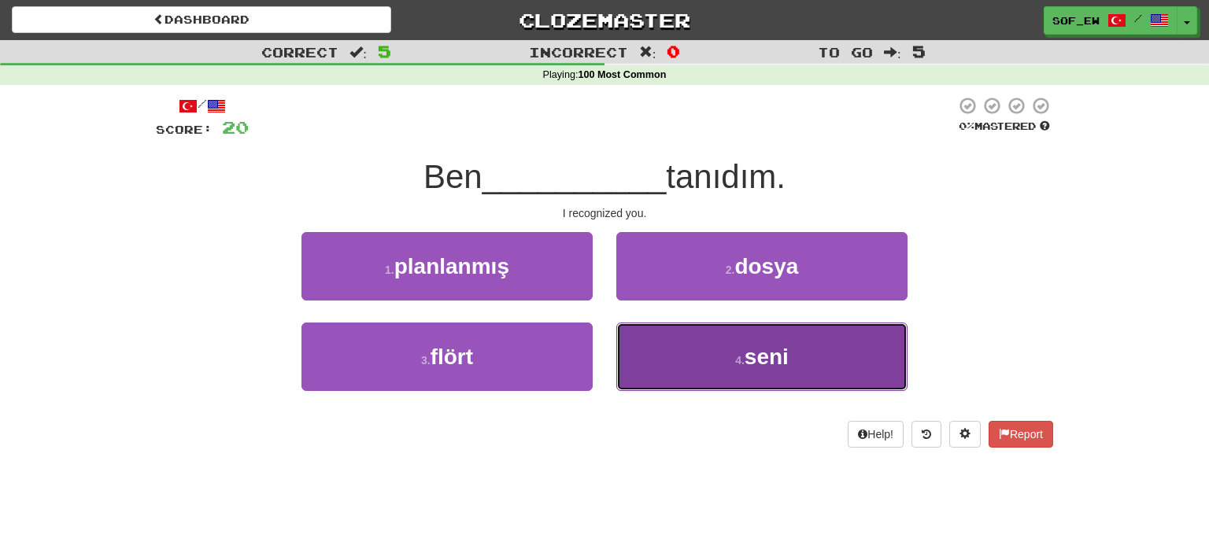
click at [686, 361] on button "4 . seni" at bounding box center [761, 357] width 291 height 68
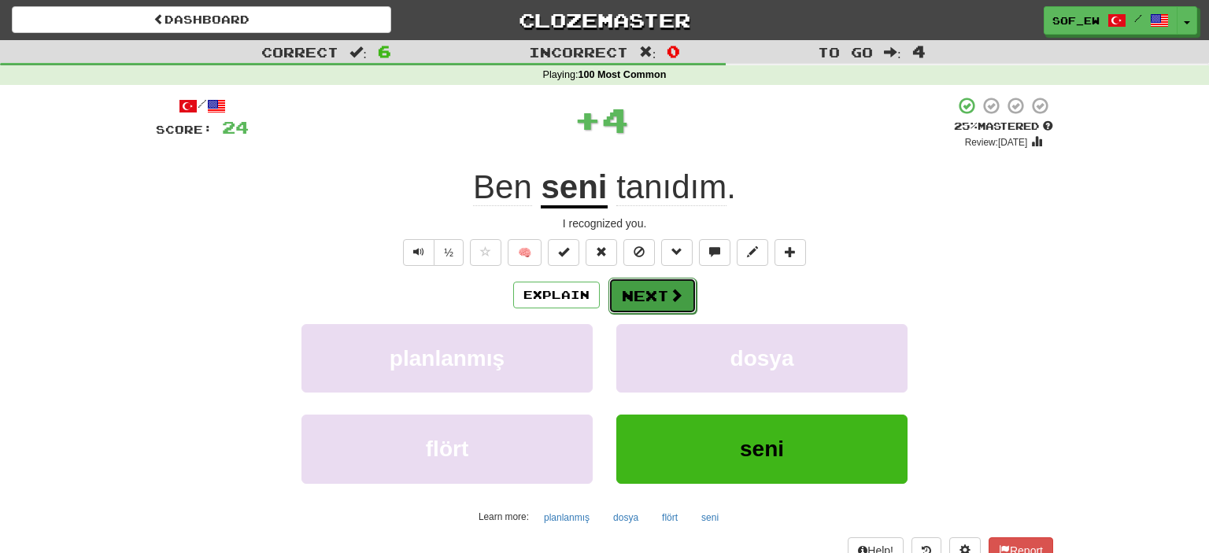
click at [653, 289] on button "Next" at bounding box center [652, 296] width 88 height 36
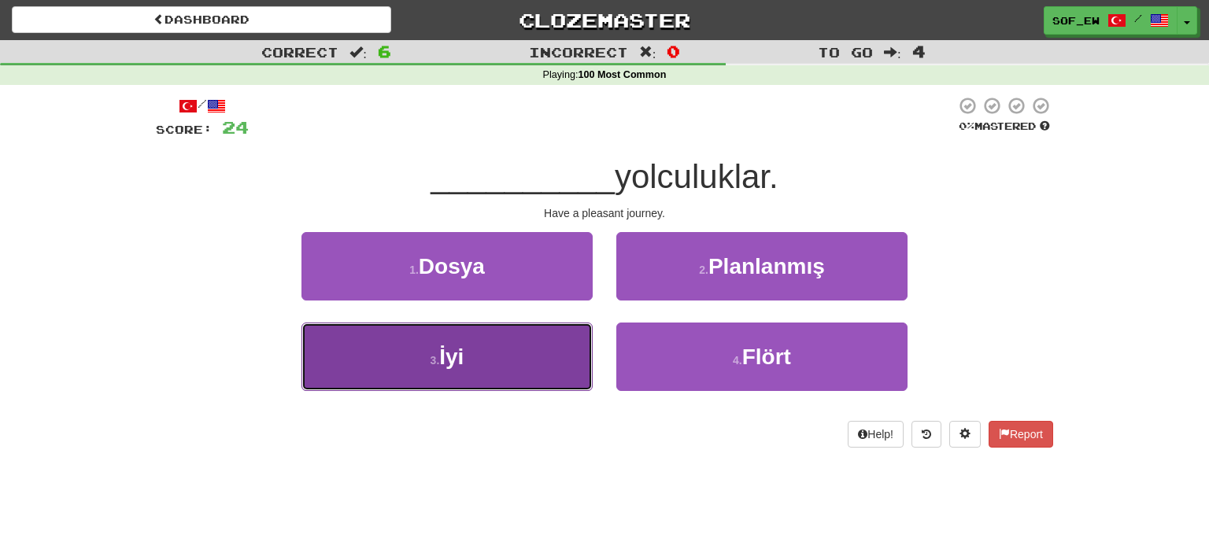
click at [442, 379] on button "3 . İyi" at bounding box center [446, 357] width 291 height 68
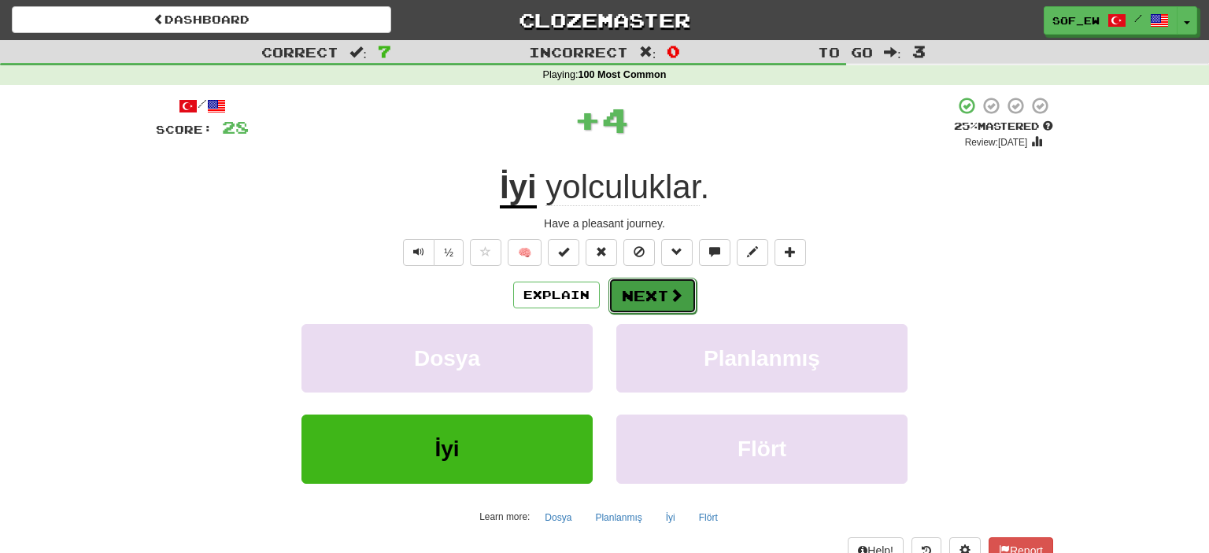
click at [640, 298] on button "Next" at bounding box center [652, 296] width 88 height 36
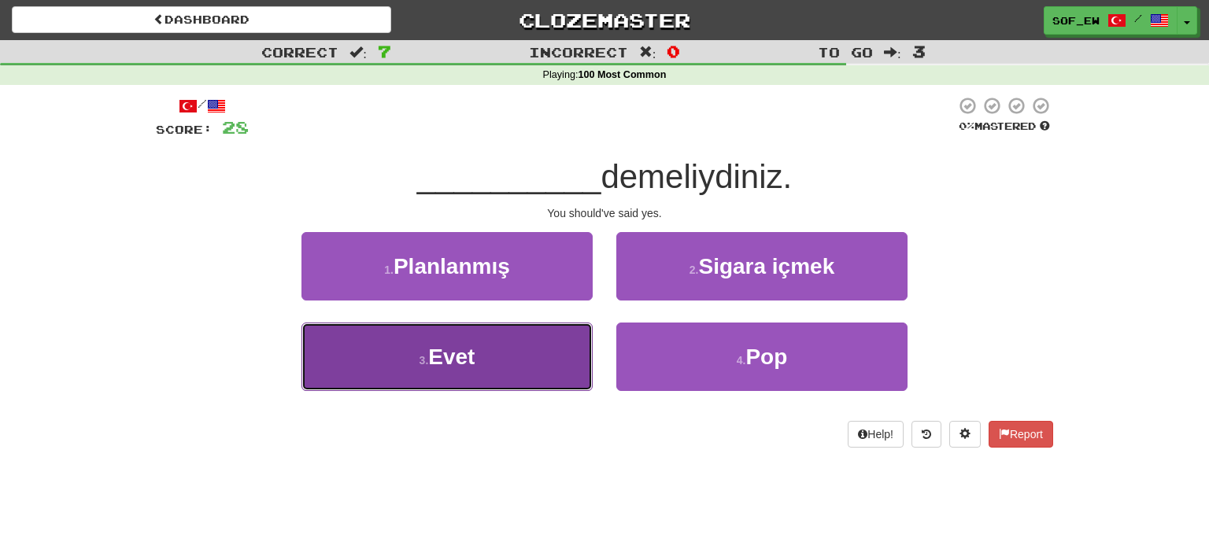
click at [531, 362] on button "3 . Evet" at bounding box center [446, 357] width 291 height 68
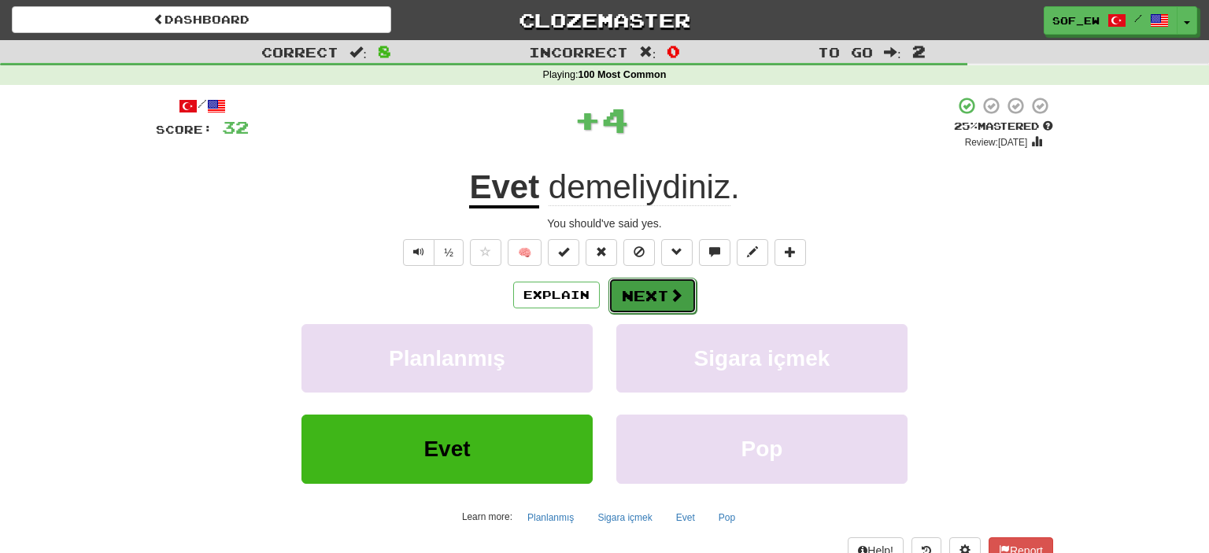
click at [649, 309] on button "Next" at bounding box center [652, 296] width 88 height 36
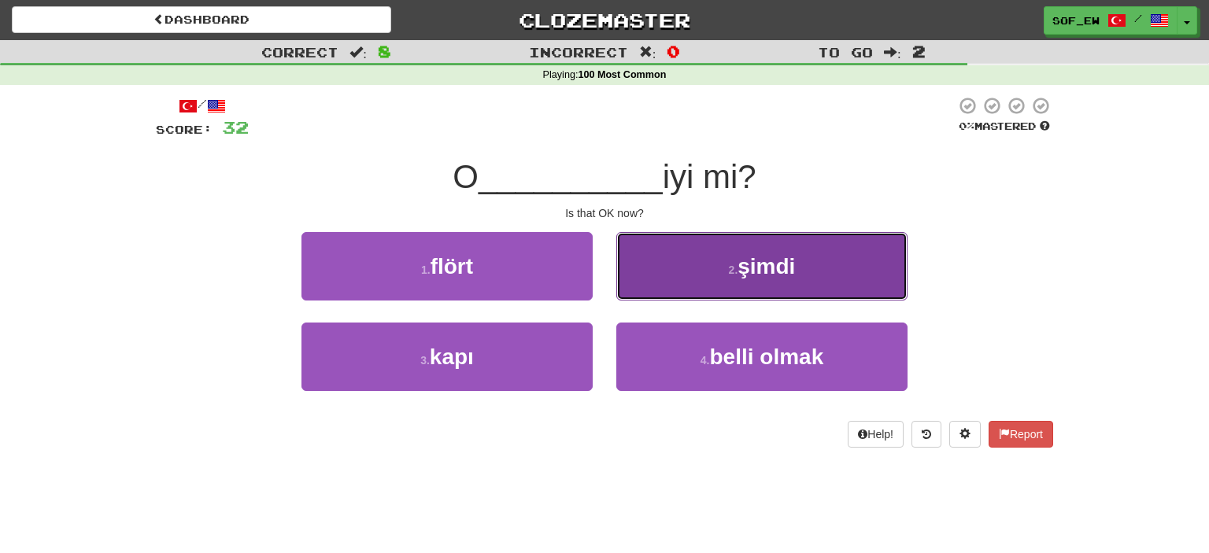
click at [696, 264] on button "2 . şimdi" at bounding box center [761, 266] width 291 height 68
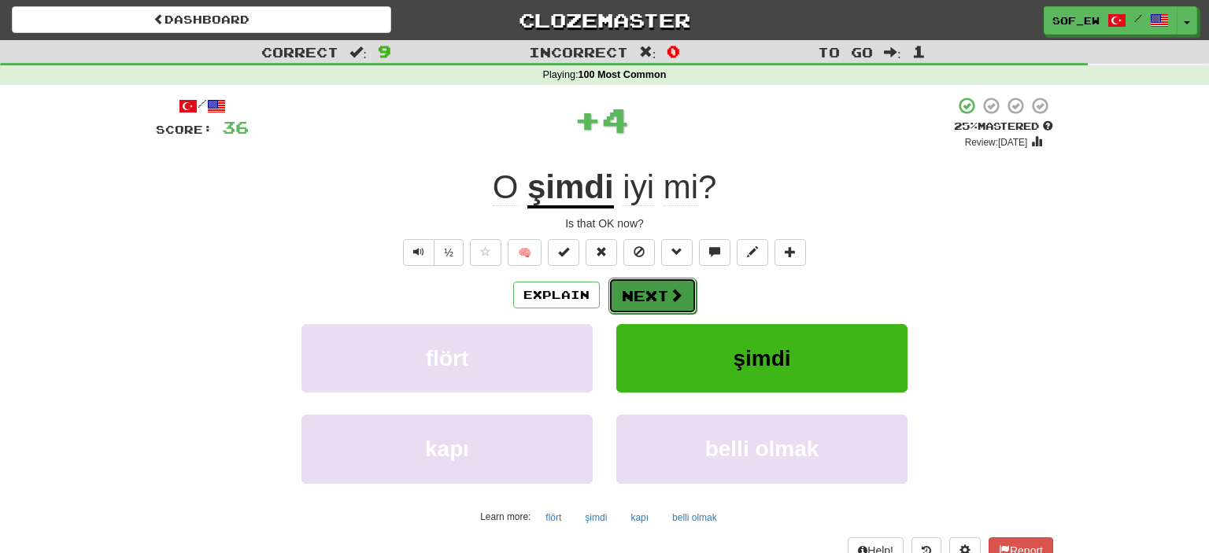
click at [680, 294] on span at bounding box center [676, 295] width 14 height 14
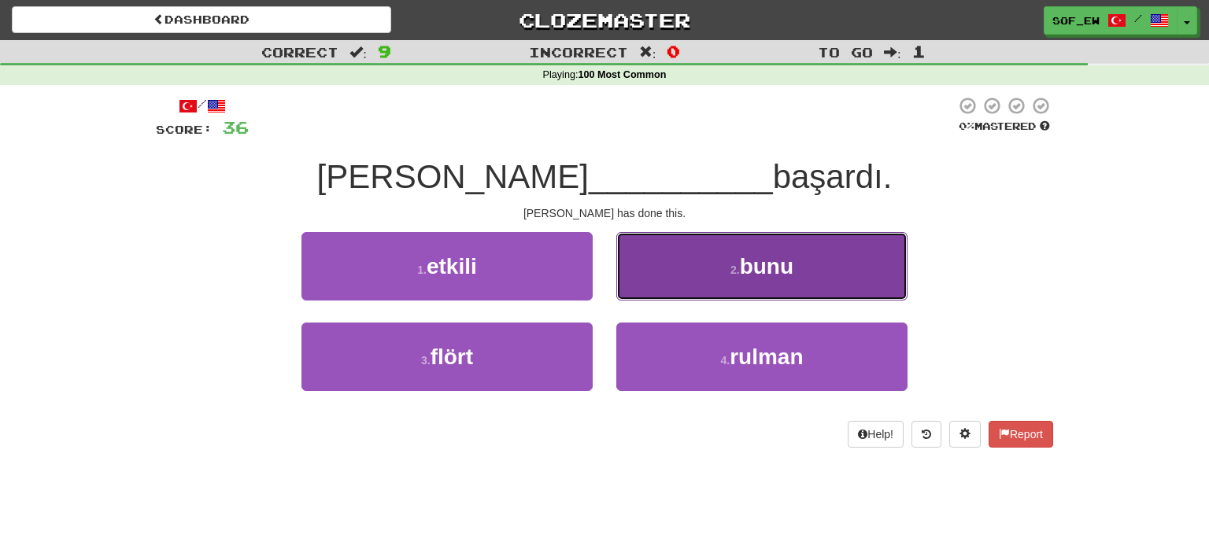
click at [775, 244] on button "2 . bunu" at bounding box center [761, 266] width 291 height 68
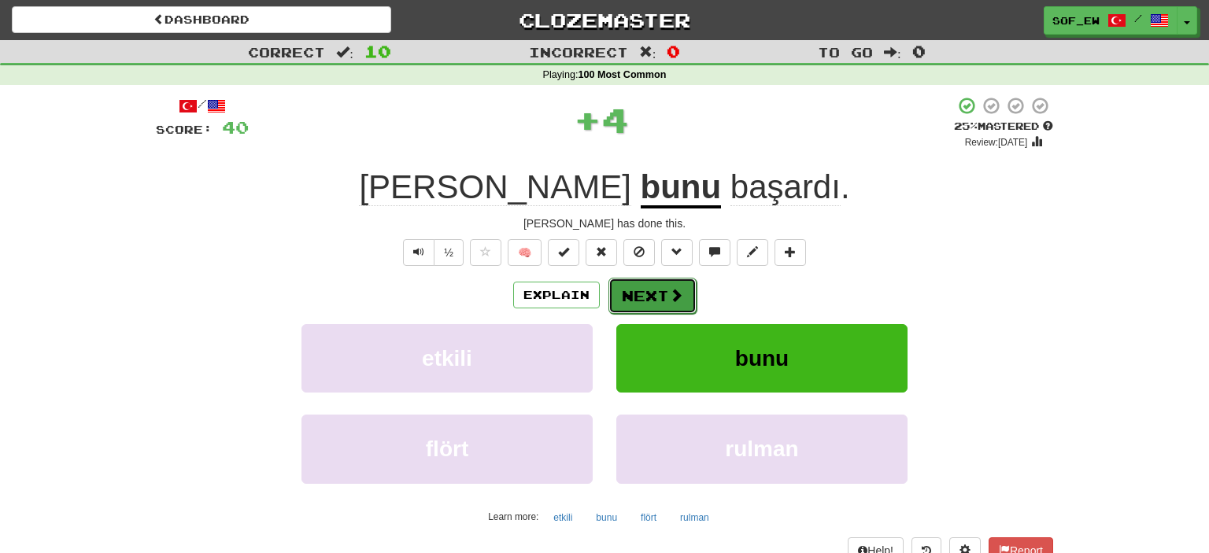
click at [671, 298] on span at bounding box center [676, 295] width 14 height 14
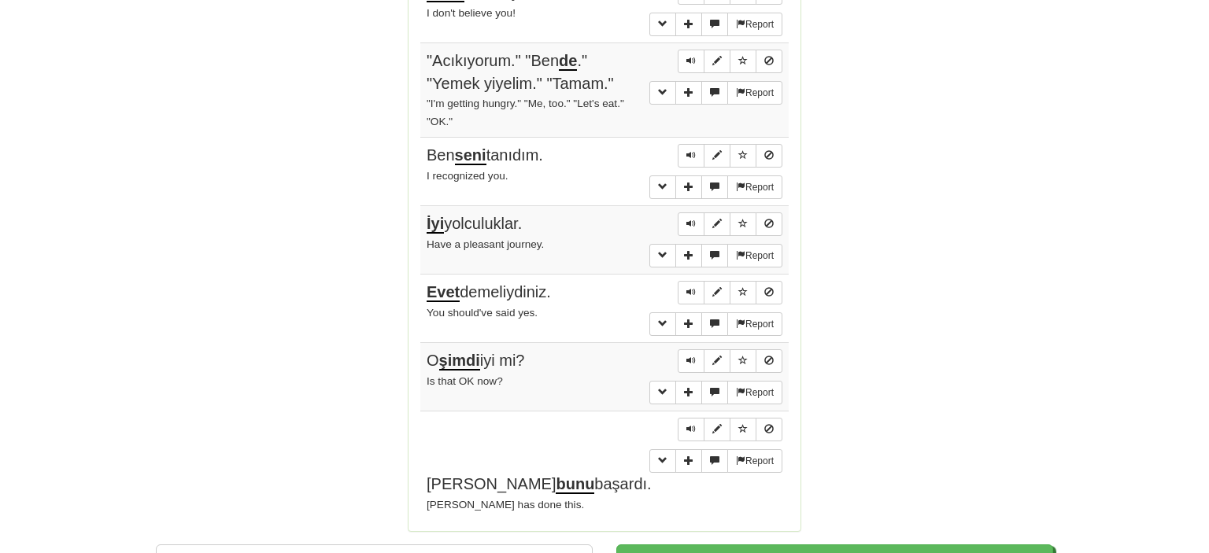
scroll to position [1329, 0]
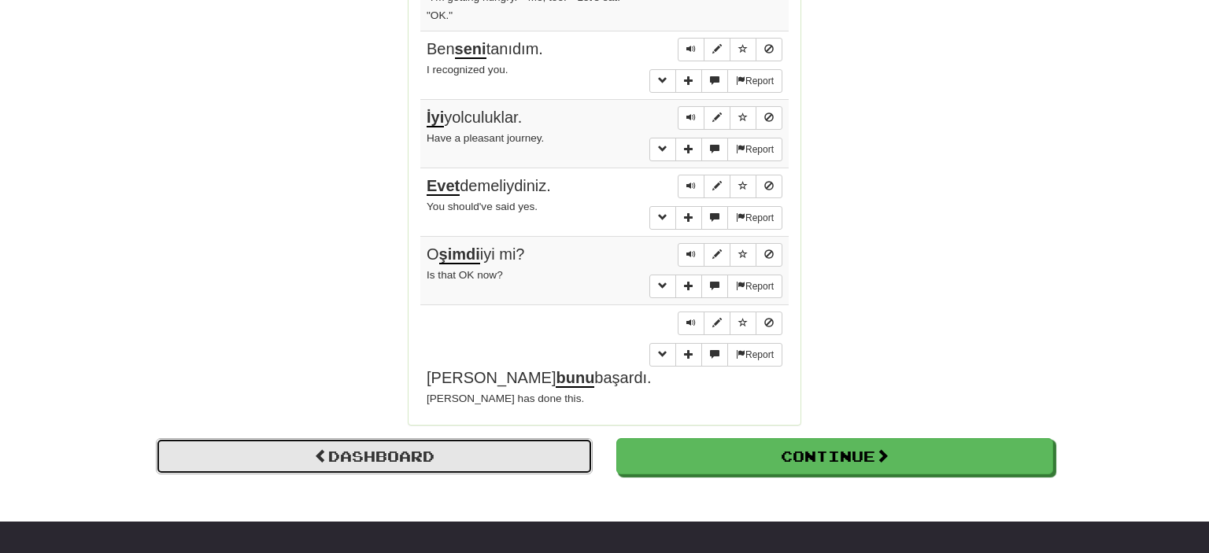
click at [460, 438] on link "Dashboard" at bounding box center [374, 456] width 437 height 36
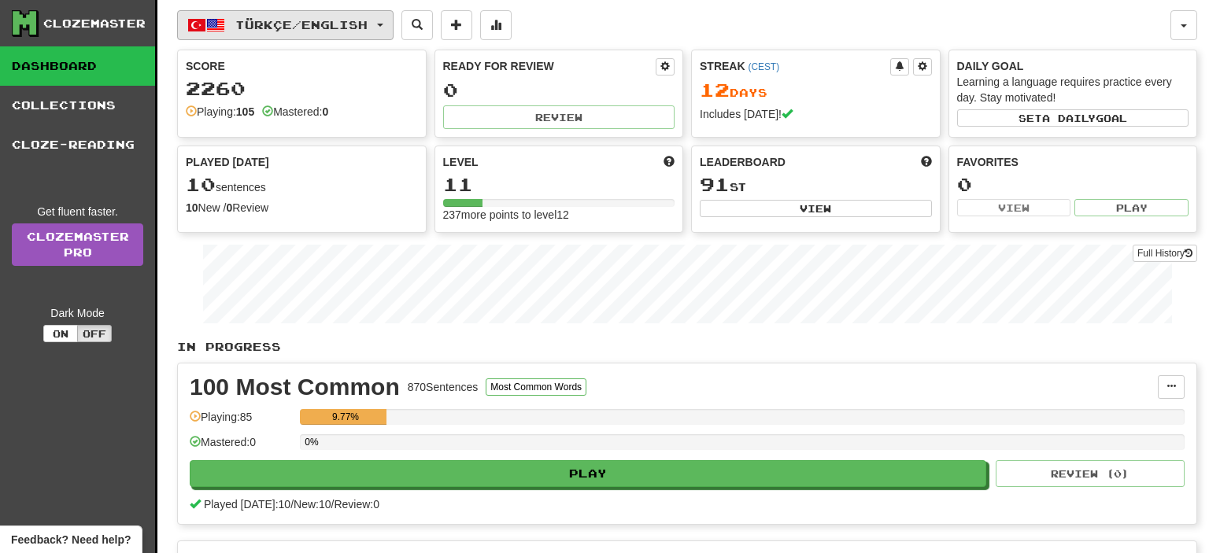
click at [286, 33] on button "Türkçe / English" at bounding box center [285, 25] width 216 height 30
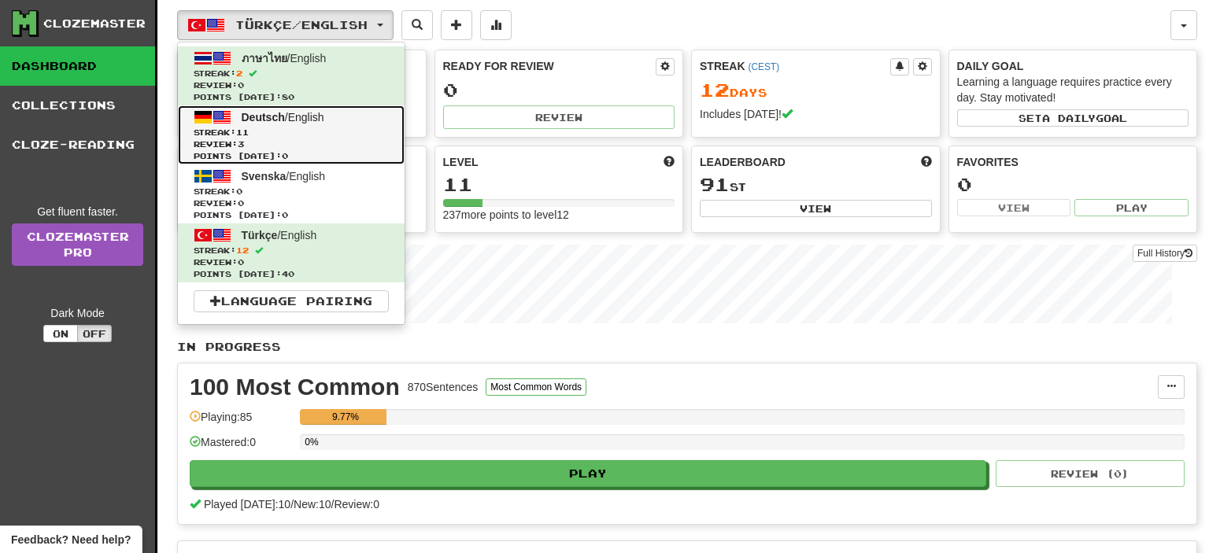
click at [306, 128] on span "Streak: 11" at bounding box center [291, 133] width 195 height 12
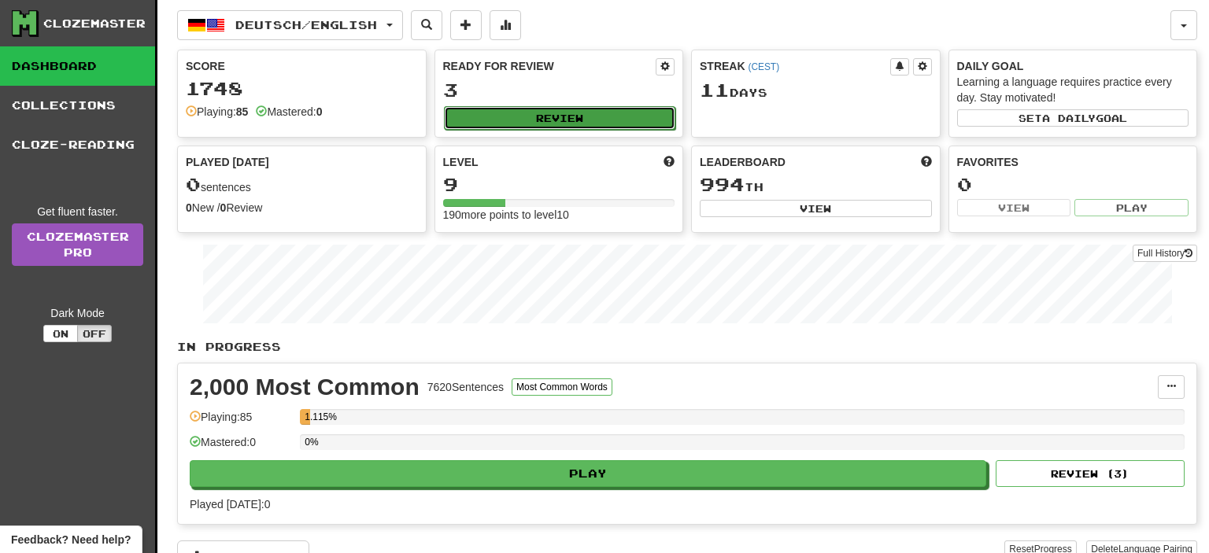
click at [490, 123] on button "Review" at bounding box center [560, 118] width 232 height 24
select select "**"
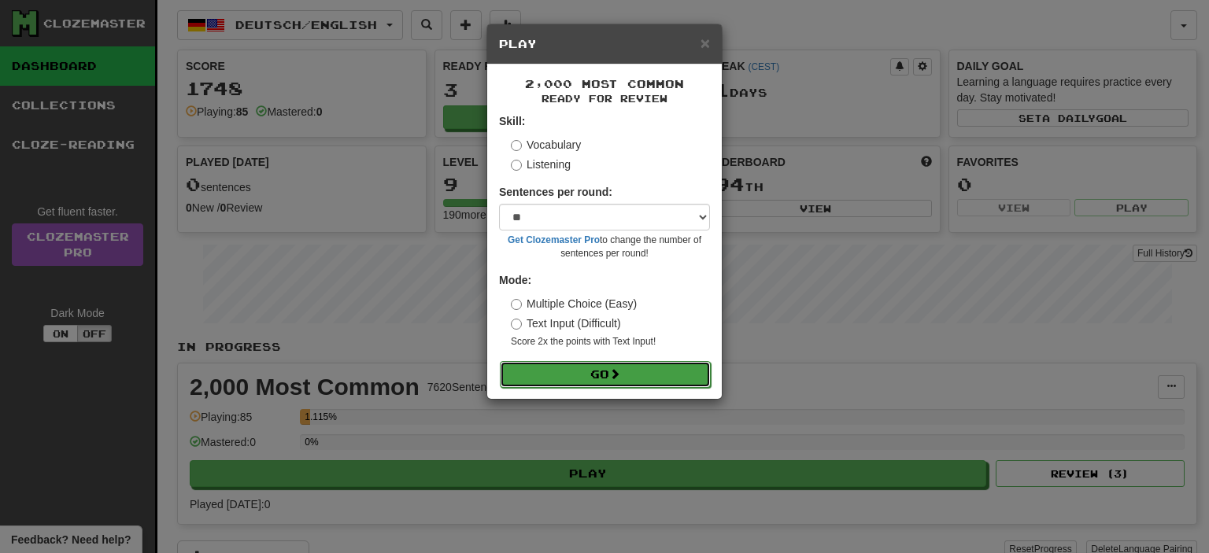
click at [647, 386] on button "Go" at bounding box center [605, 374] width 211 height 27
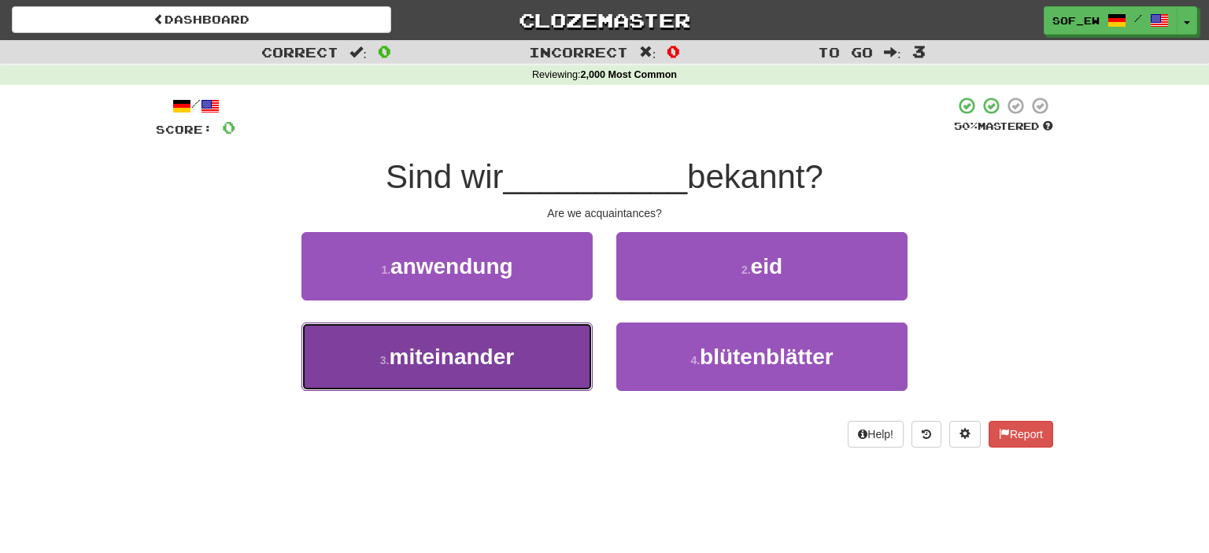
click at [501, 340] on button "3 . miteinander" at bounding box center [446, 357] width 291 height 68
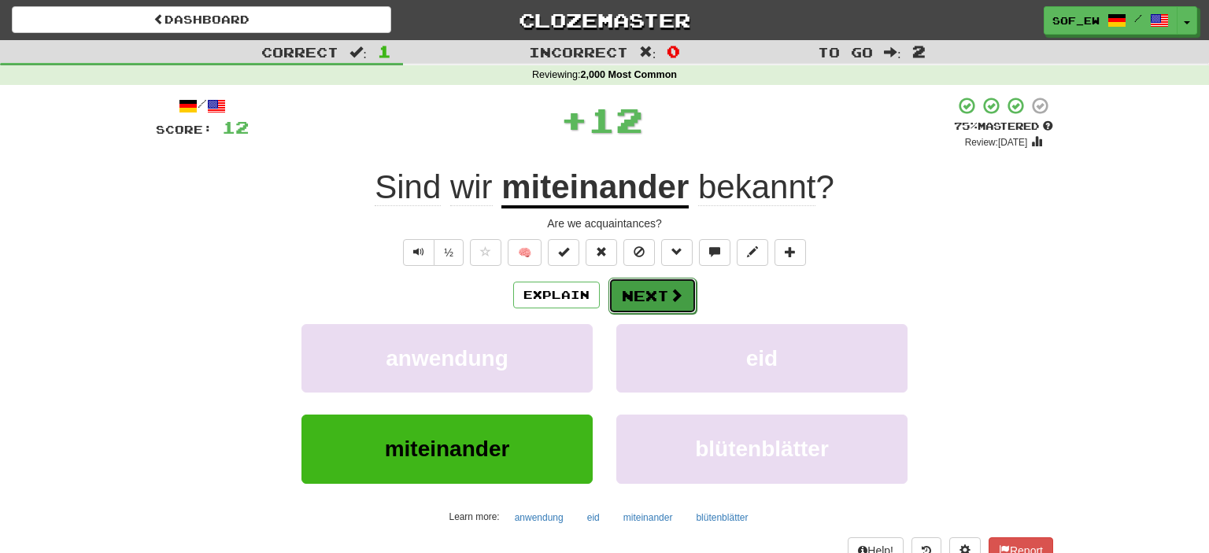
click at [632, 310] on button "Next" at bounding box center [652, 296] width 88 height 36
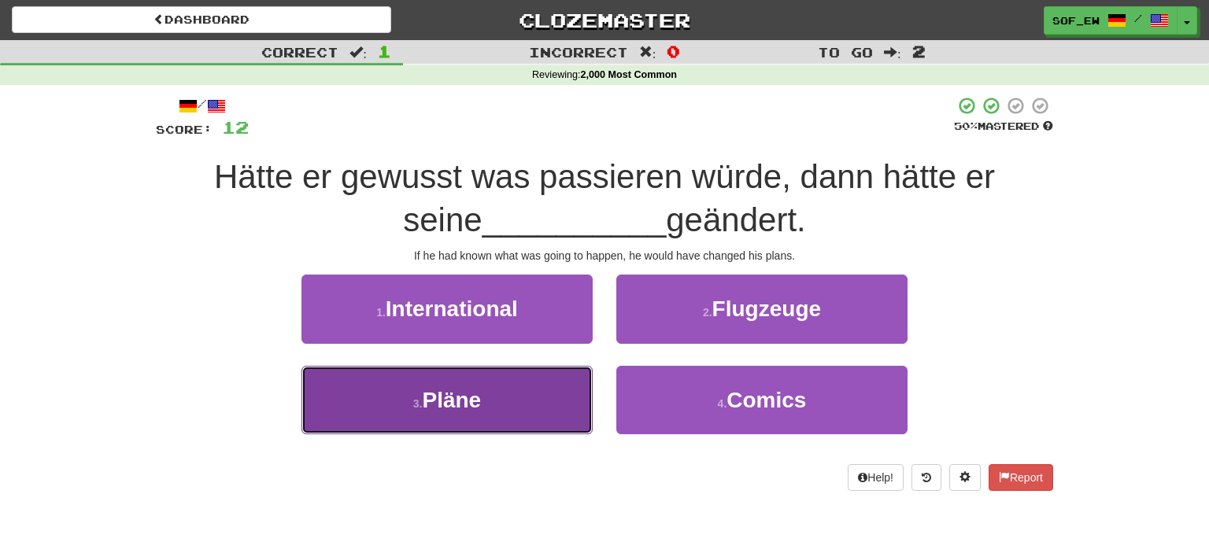
click at [521, 393] on button "3 . Pläne" at bounding box center [446, 400] width 291 height 68
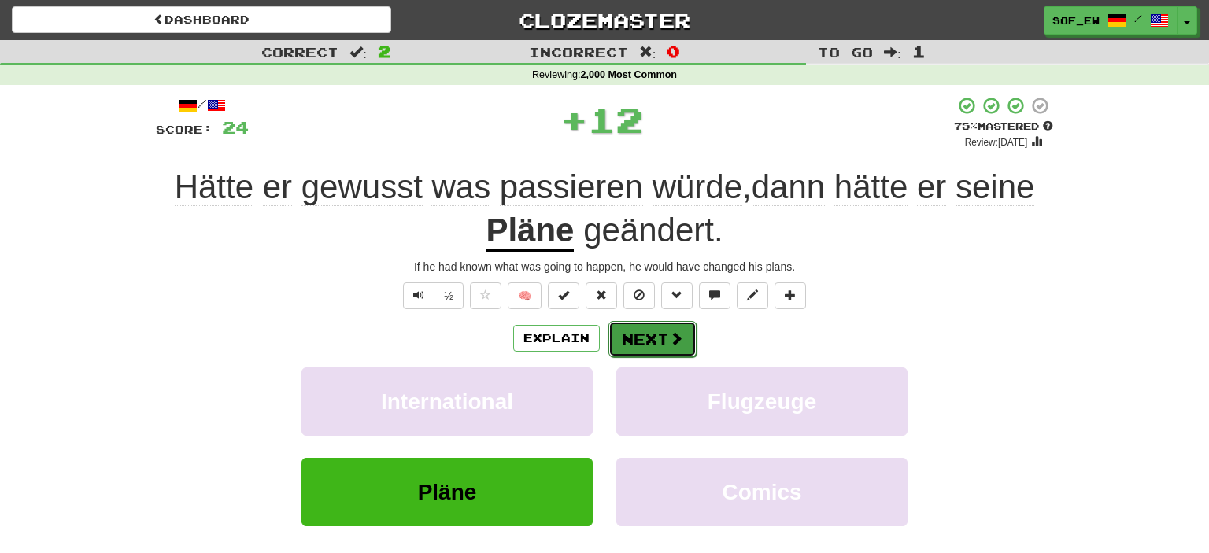
click at [634, 330] on button "Next" at bounding box center [652, 339] width 88 height 36
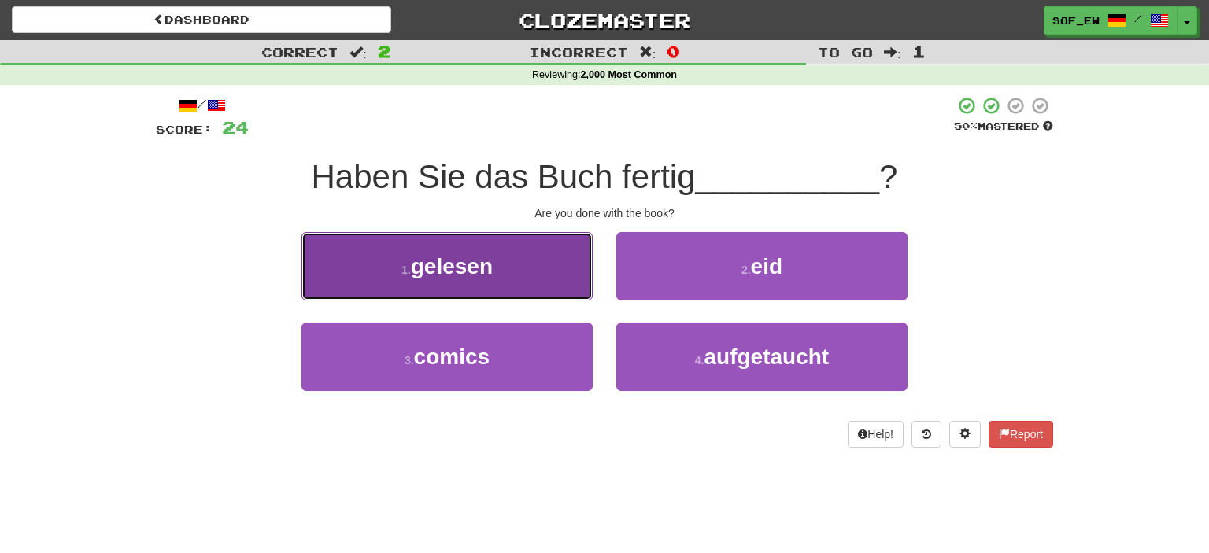
click at [587, 263] on button "1 . gelesen" at bounding box center [446, 266] width 291 height 68
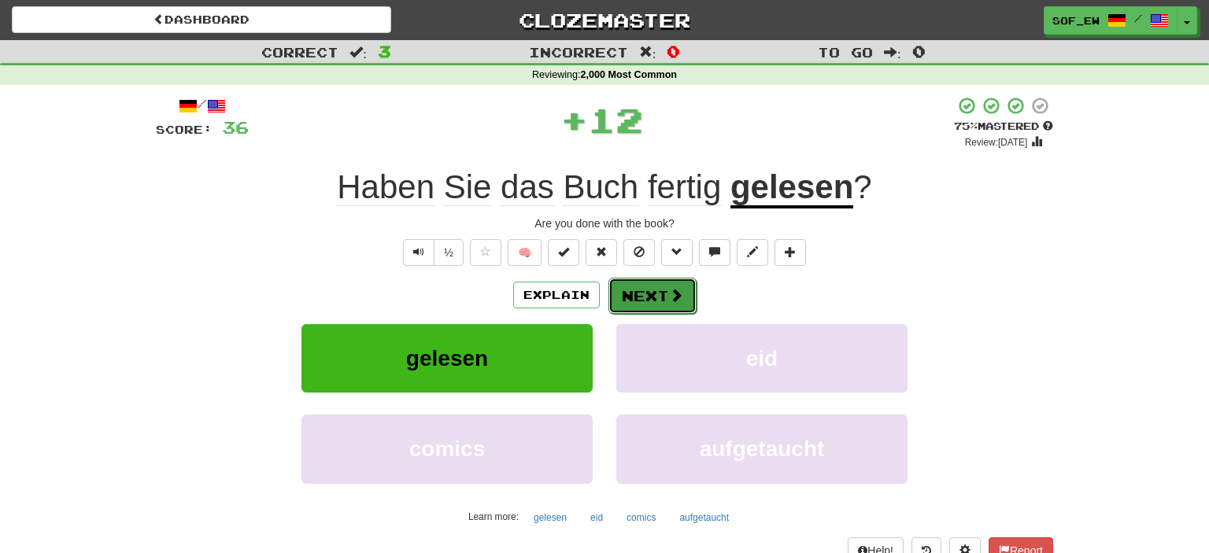
click at [632, 286] on button "Next" at bounding box center [652, 296] width 88 height 36
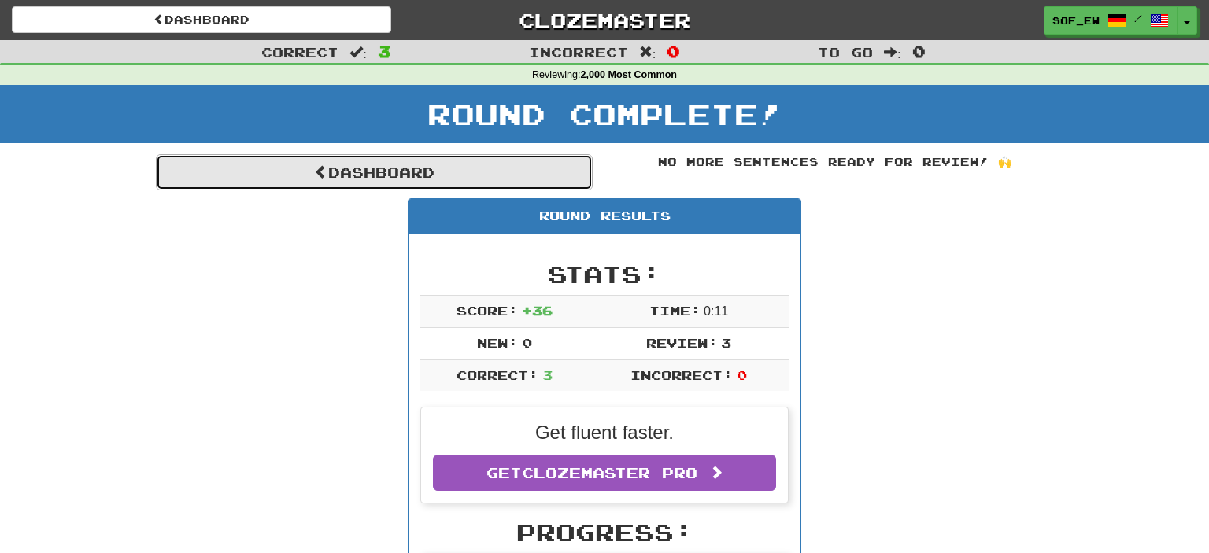
click at [512, 176] on link "Dashboard" at bounding box center [374, 172] width 437 height 36
